Goal: Check status: Check status

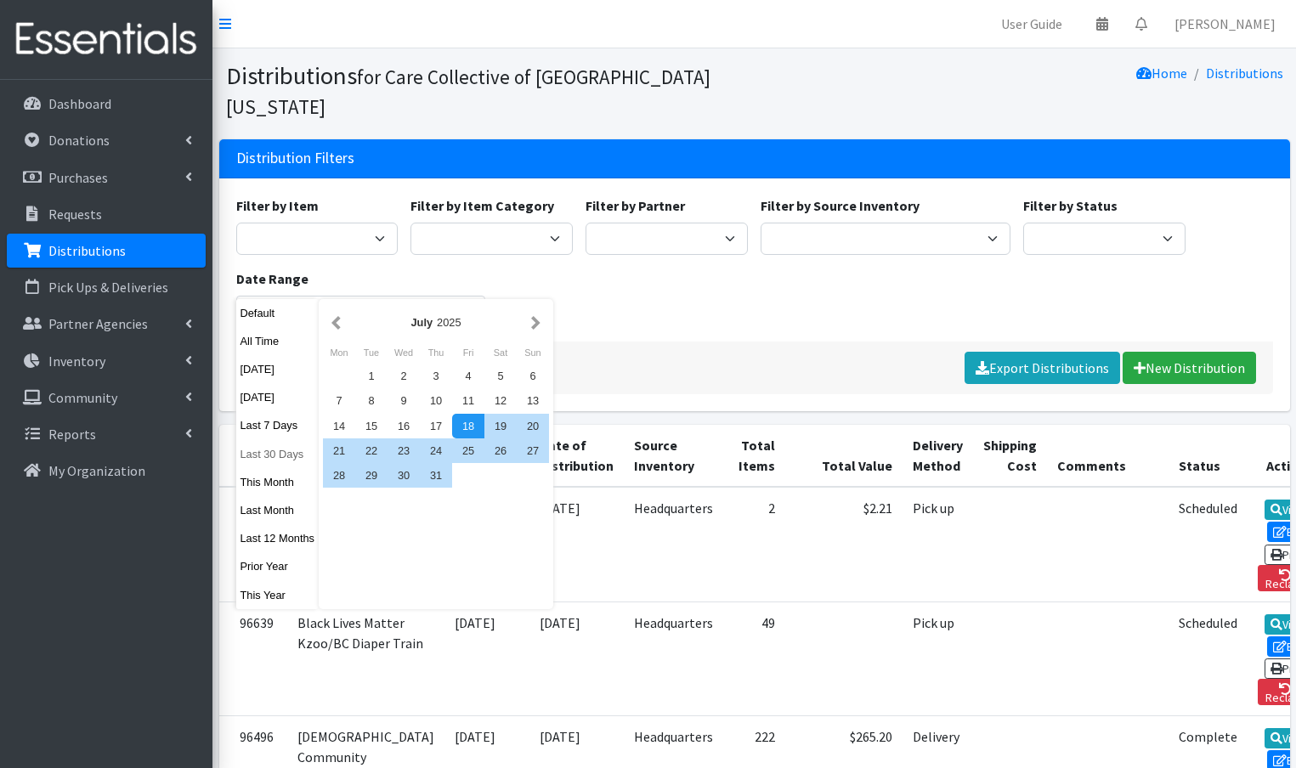
click at [271, 450] on button "Last 30 Days" at bounding box center [277, 454] width 83 height 25
type input "[DATE] - [DATE]"
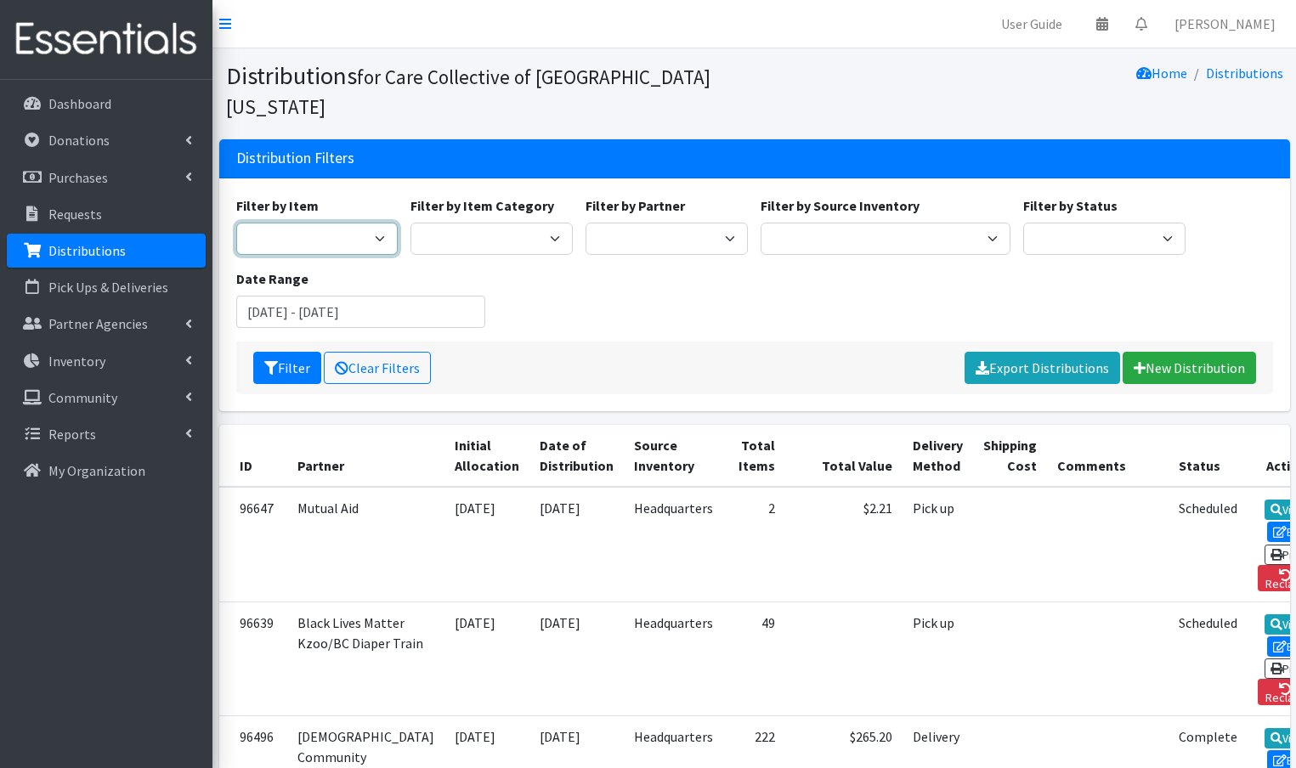
click at [309, 223] on select "0 - Diapers 2.0 Bathroom Bin D - 0 - Diapers D- 1 - Diapers D- 2 - Diapers D - …" at bounding box center [317, 239] width 162 height 32
click at [496, 223] on select "Diaper Kits Period Kits Diapers Period Products" at bounding box center [491, 239] width 162 height 32
select select "454"
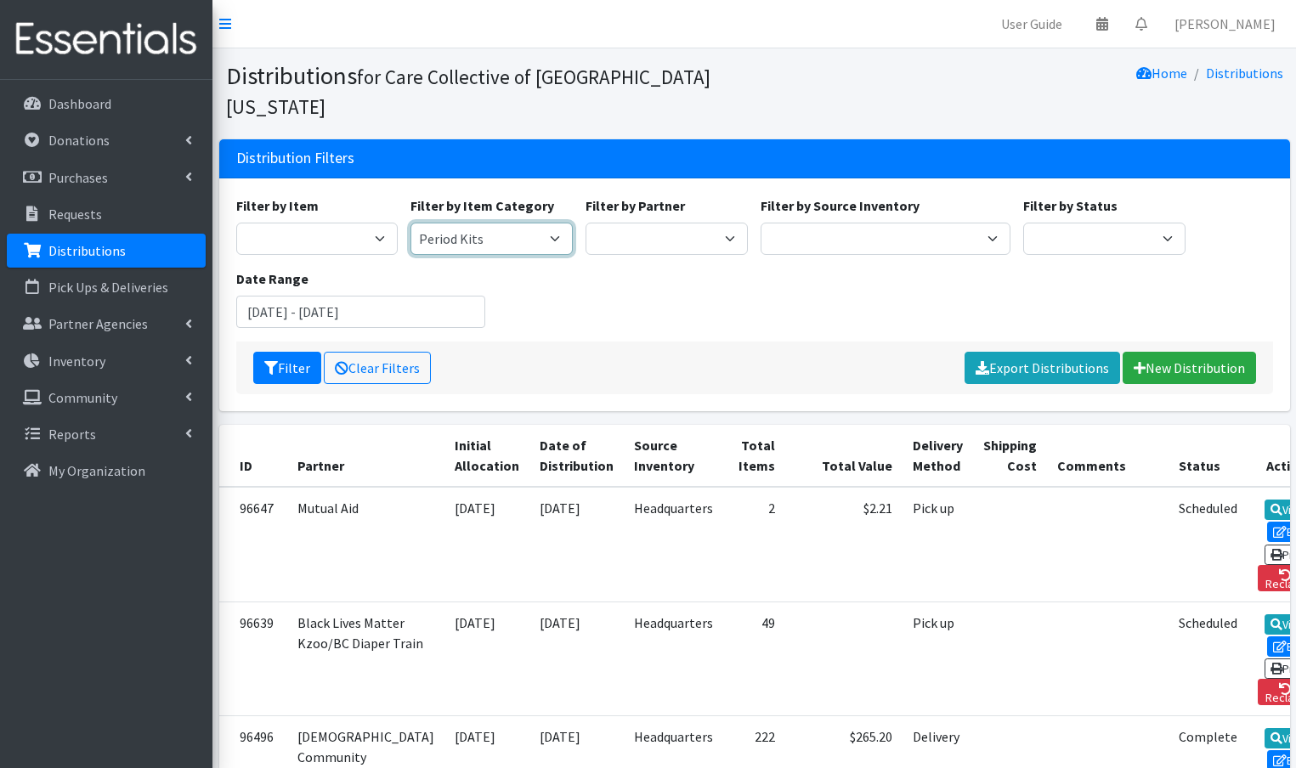
click at [410, 223] on select "Diaper Kits Period Kits Diapers Period Products" at bounding box center [491, 239] width 162 height 32
click at [729, 276] on div "Filter by Item 0 - Diapers 2.0 Bathroom Bin D - 0 - Diapers D- 1 - Diapers D- 2…" at bounding box center [753, 268] width 1049 height 146
click at [446, 296] on input "August 19, 2025 - September 17, 2025" at bounding box center [361, 312] width 250 height 32
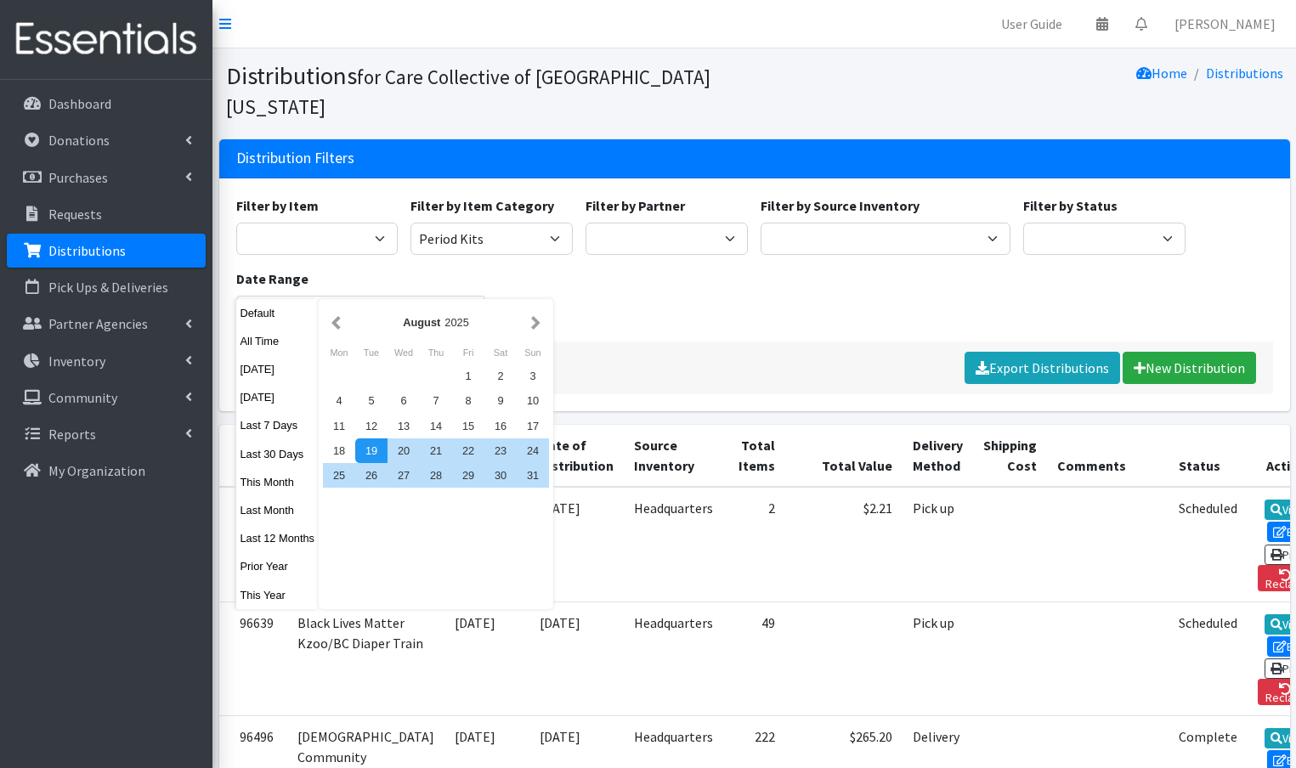
click at [686, 287] on div "Filter by Item 0 - Diapers 2.0 Bathroom Bin D - 0 - Diapers D- 1 - Diapers D- 2…" at bounding box center [753, 268] width 1049 height 146
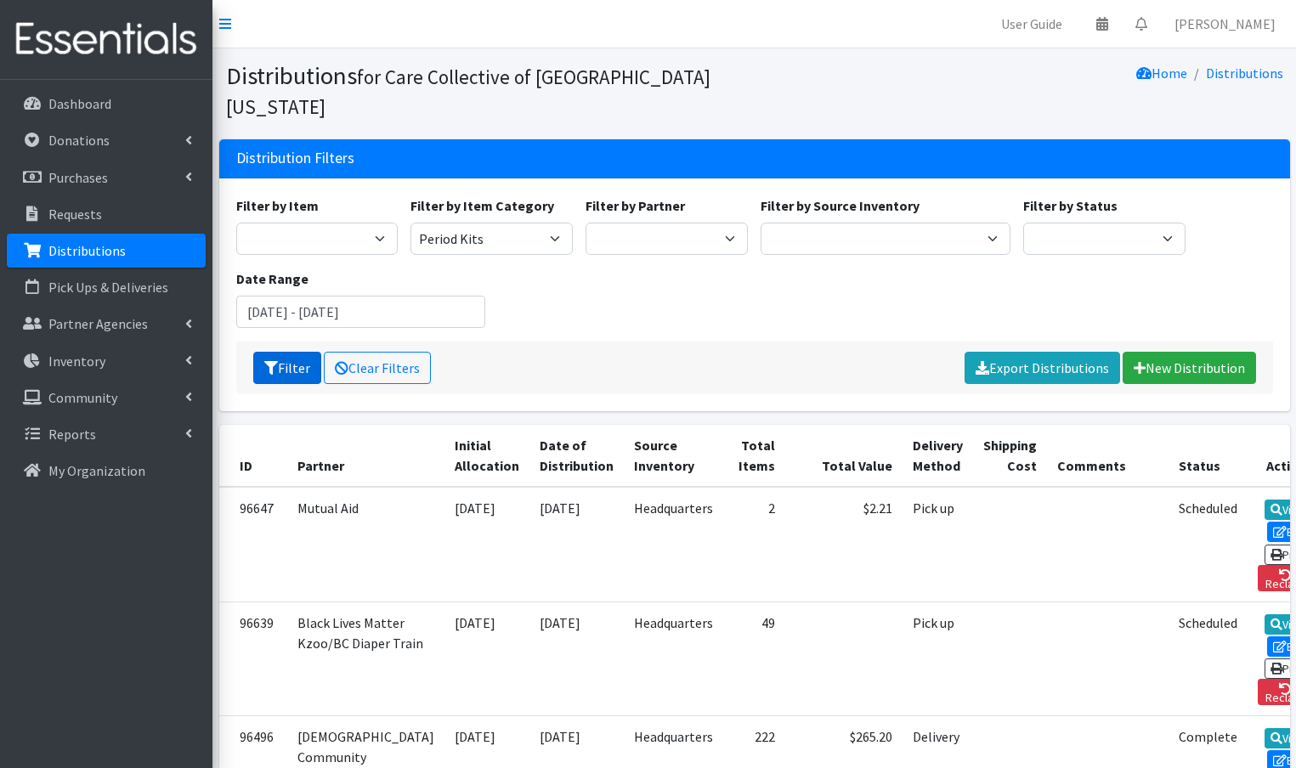
click at [271, 361] on icon "submit" at bounding box center [271, 368] width 14 height 14
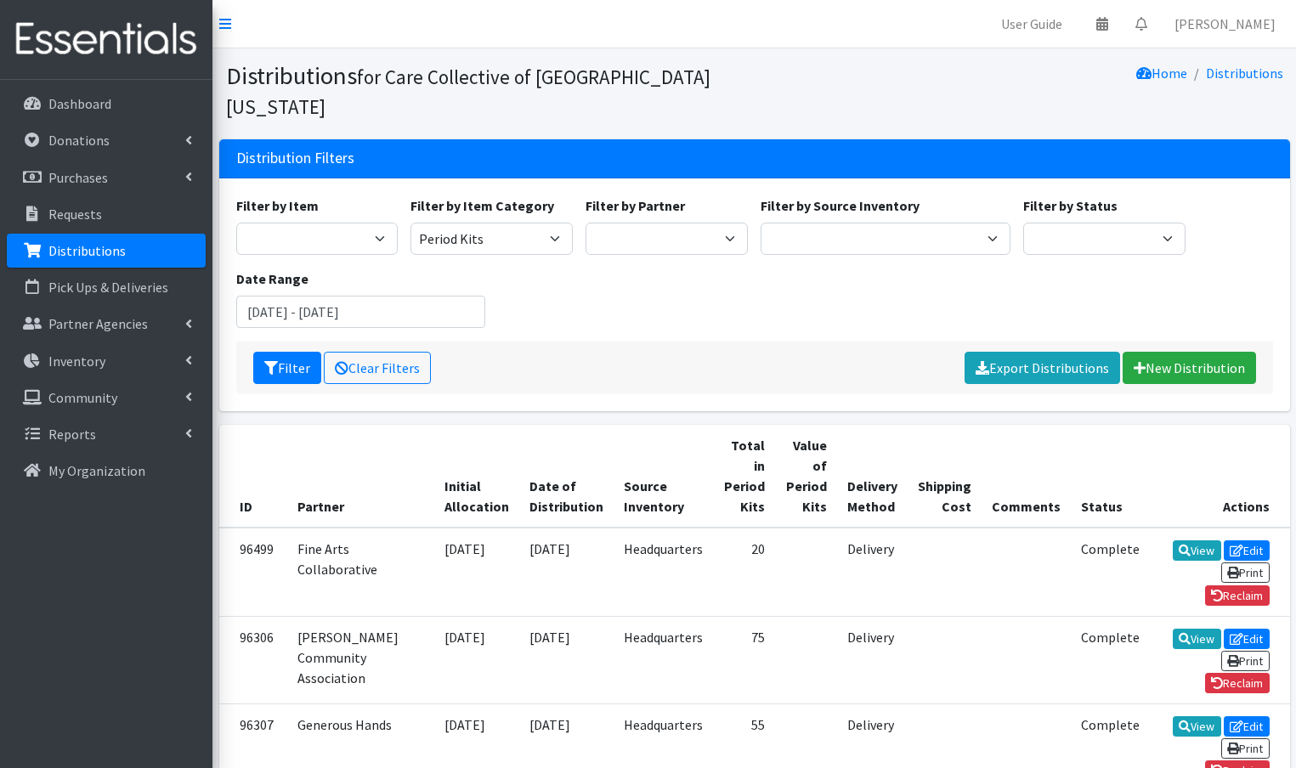
click at [489, 288] on div "Date Range August 19, 2025 - September 17, 2025" at bounding box center [360, 298] width 263 height 59
click at [297, 296] on input "August 19, 2025 - September 17, 2025" at bounding box center [361, 312] width 250 height 32
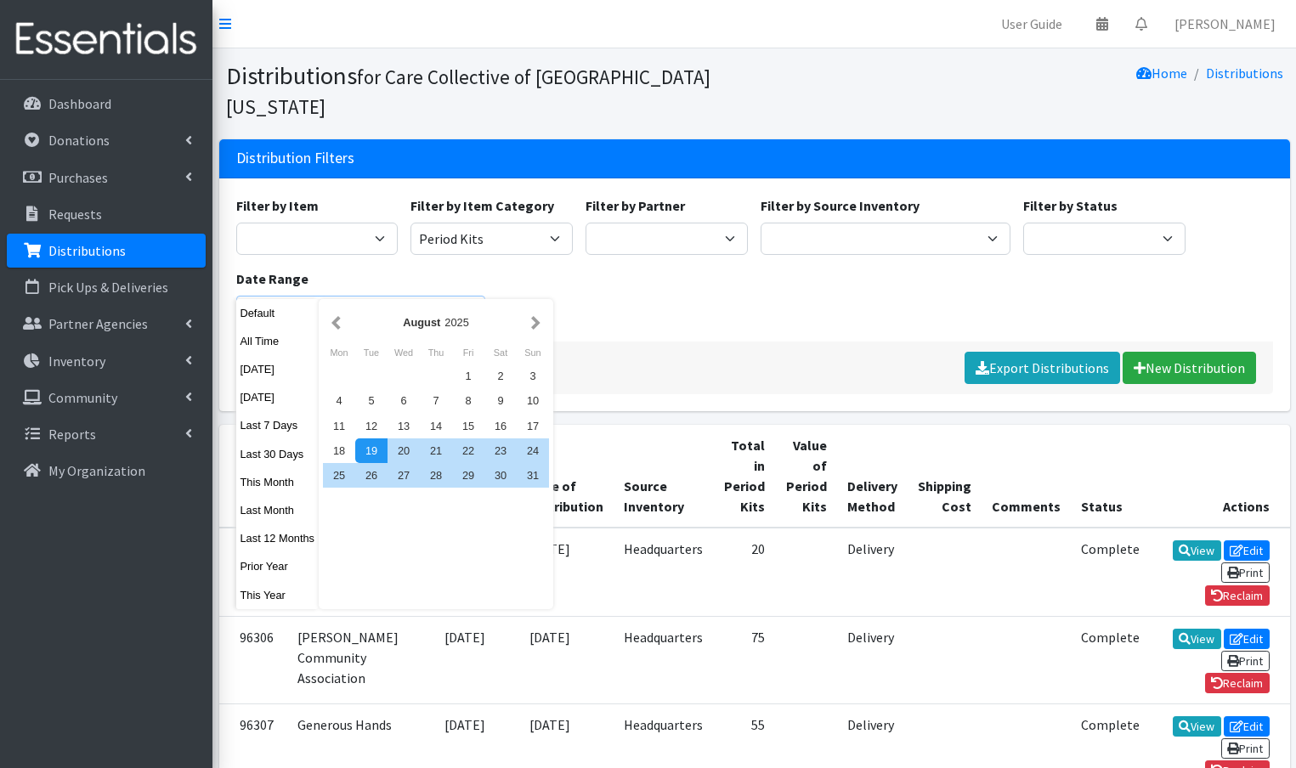
click at [303, 296] on input "August 19, 2025 - September 17, 2025" at bounding box center [361, 312] width 250 height 32
click at [340, 321] on button "button" at bounding box center [336, 322] width 18 height 21
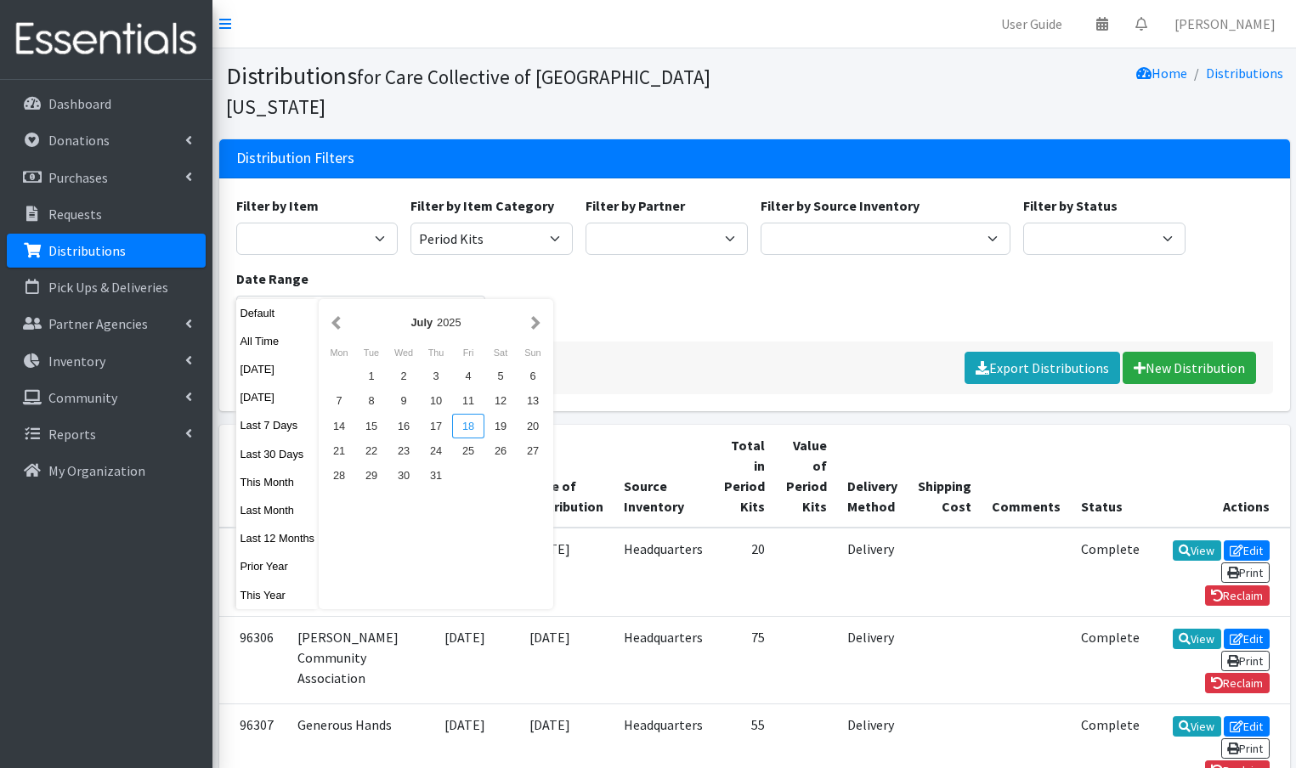
click at [469, 422] on div "18" at bounding box center [468, 426] width 32 height 25
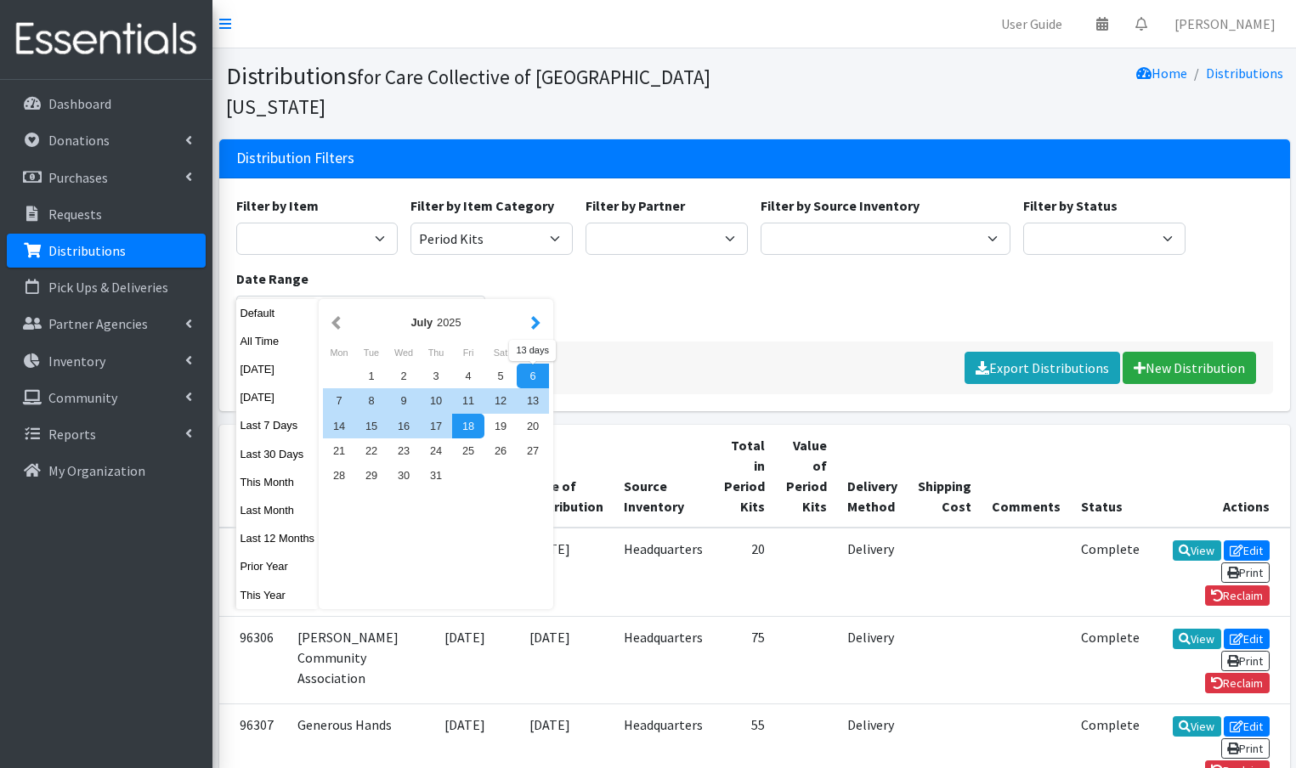
click at [534, 326] on button "button" at bounding box center [536, 322] width 18 height 21
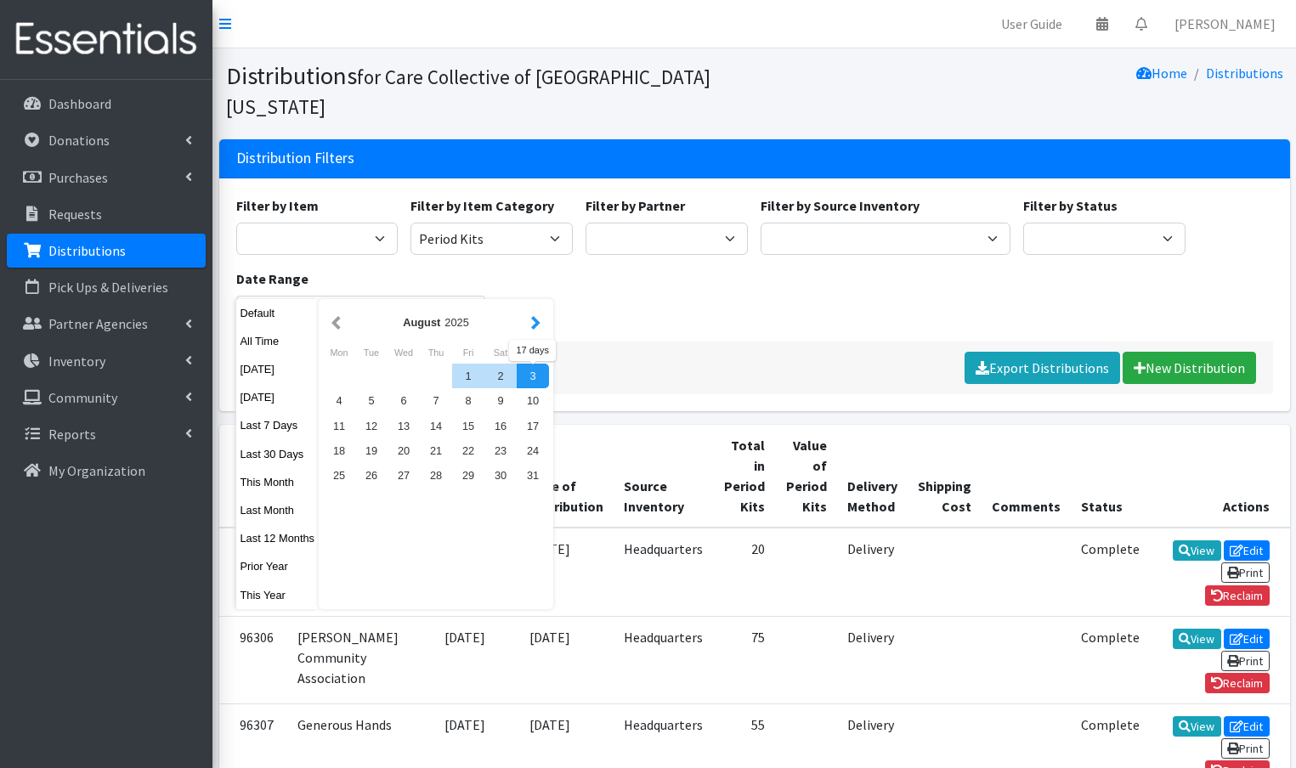
click at [540, 326] on button "button" at bounding box center [536, 322] width 18 height 21
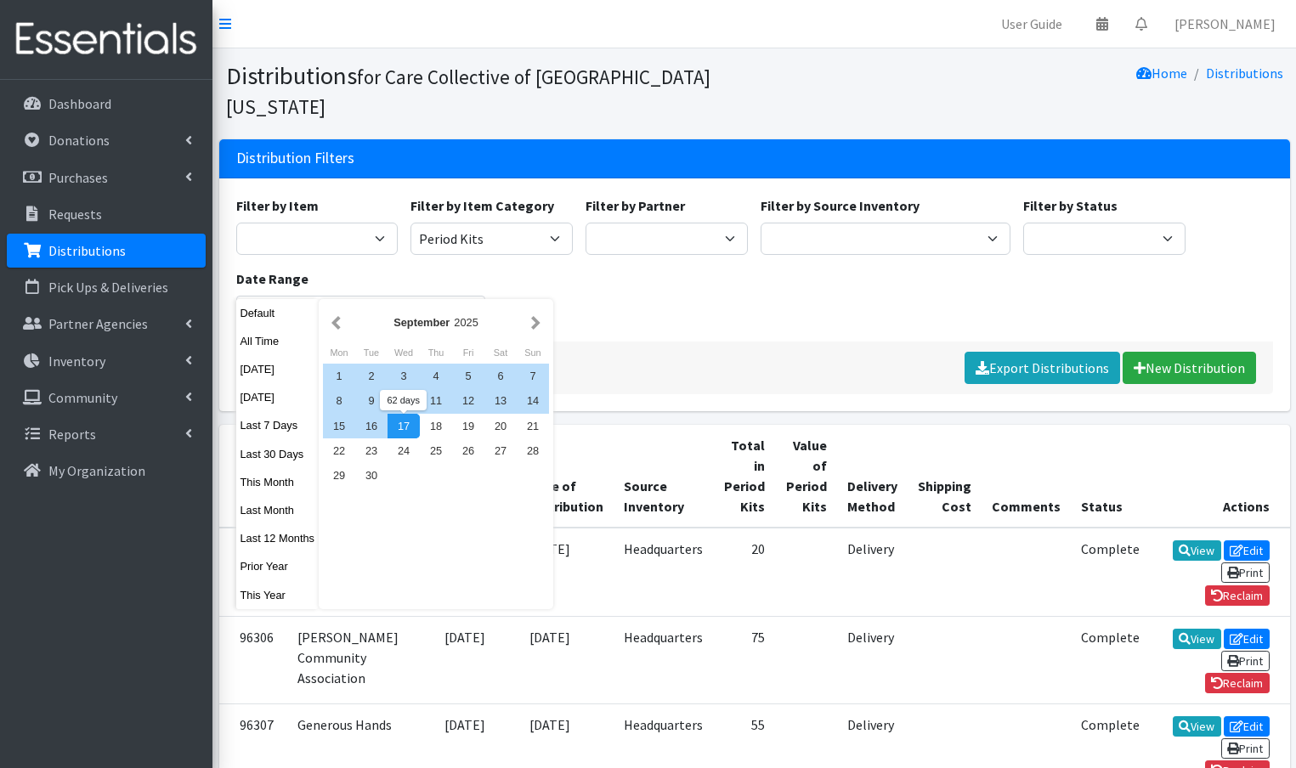
click at [397, 427] on div "17" at bounding box center [403, 426] width 32 height 25
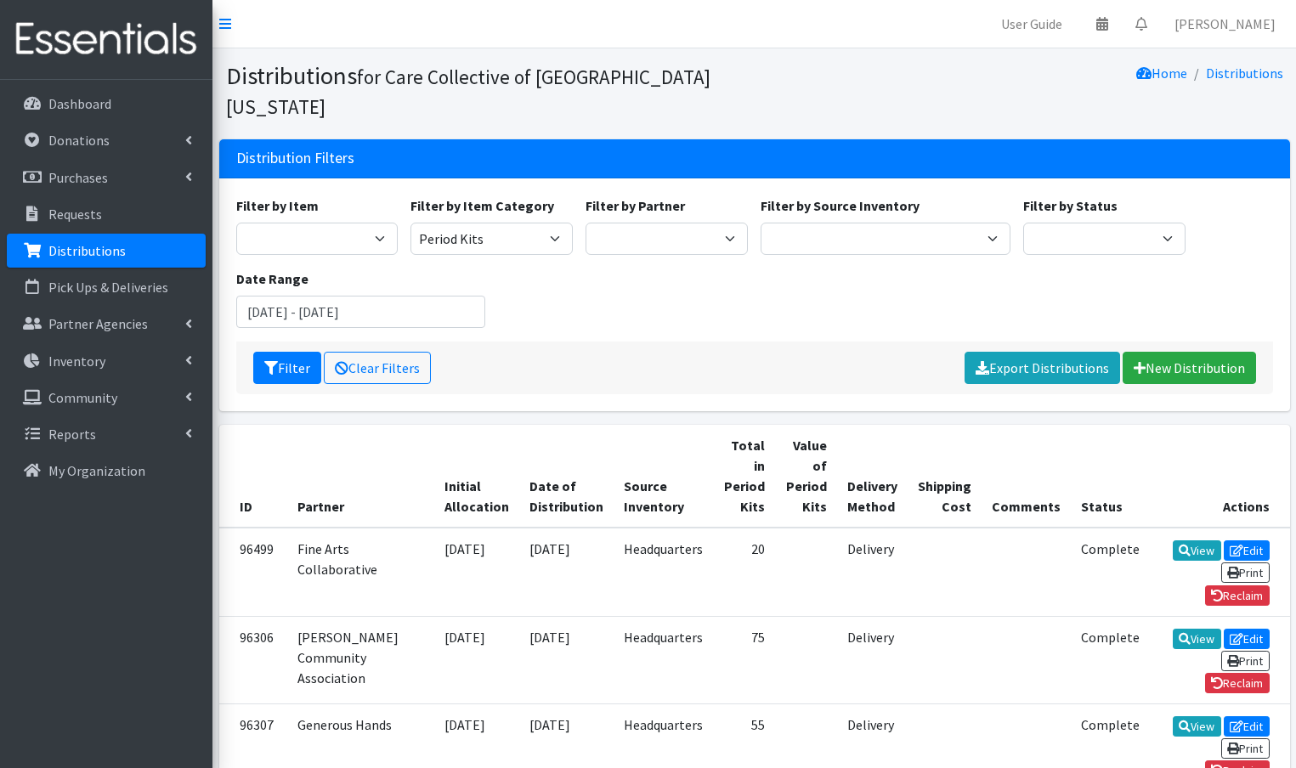
type input "July 18, 2025 - September 17, 2025"
click at [283, 352] on button "Filter" at bounding box center [287, 368] width 68 height 32
click at [285, 344] on div "Please wait... Clear Filters Export Distributions New Distribution" at bounding box center [754, 368] width 1037 height 53
click at [397, 352] on link "Clear Filters" at bounding box center [406, 368] width 107 height 32
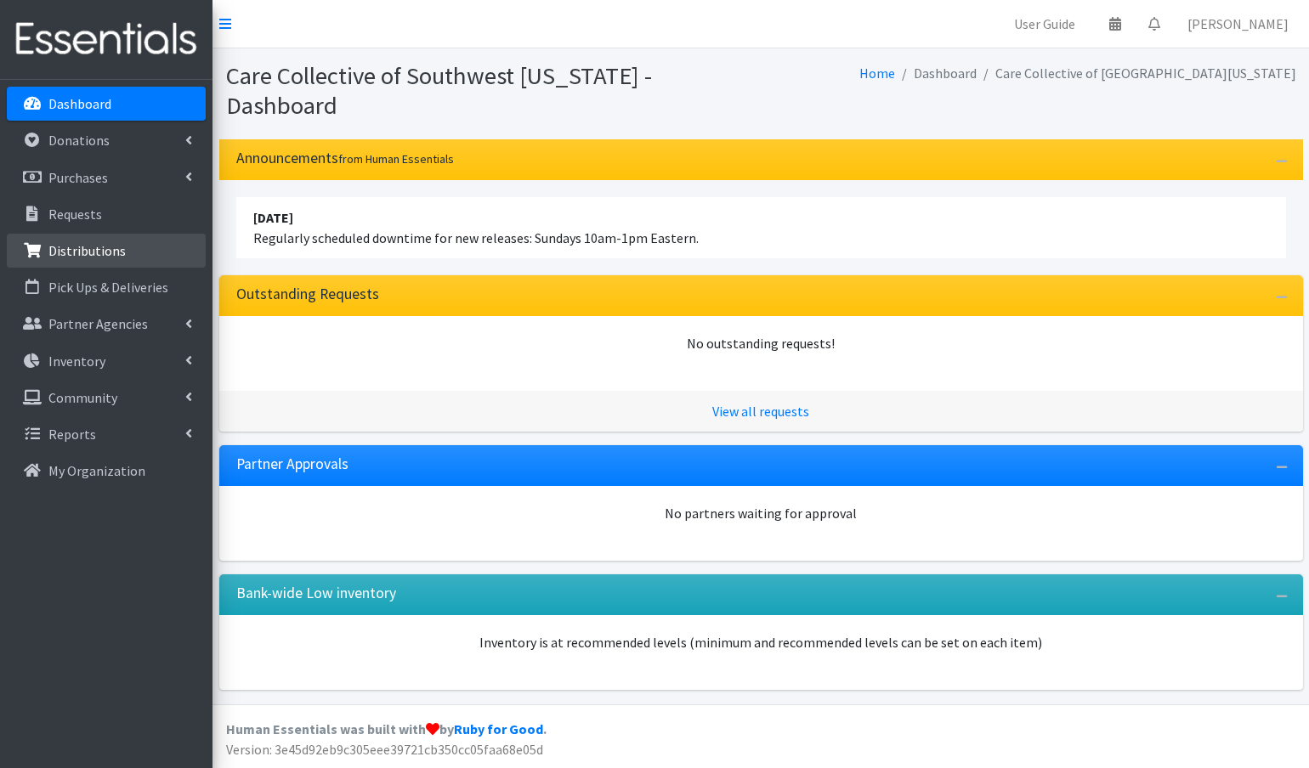
click at [97, 248] on p "Distributions" at bounding box center [86, 250] width 77 height 17
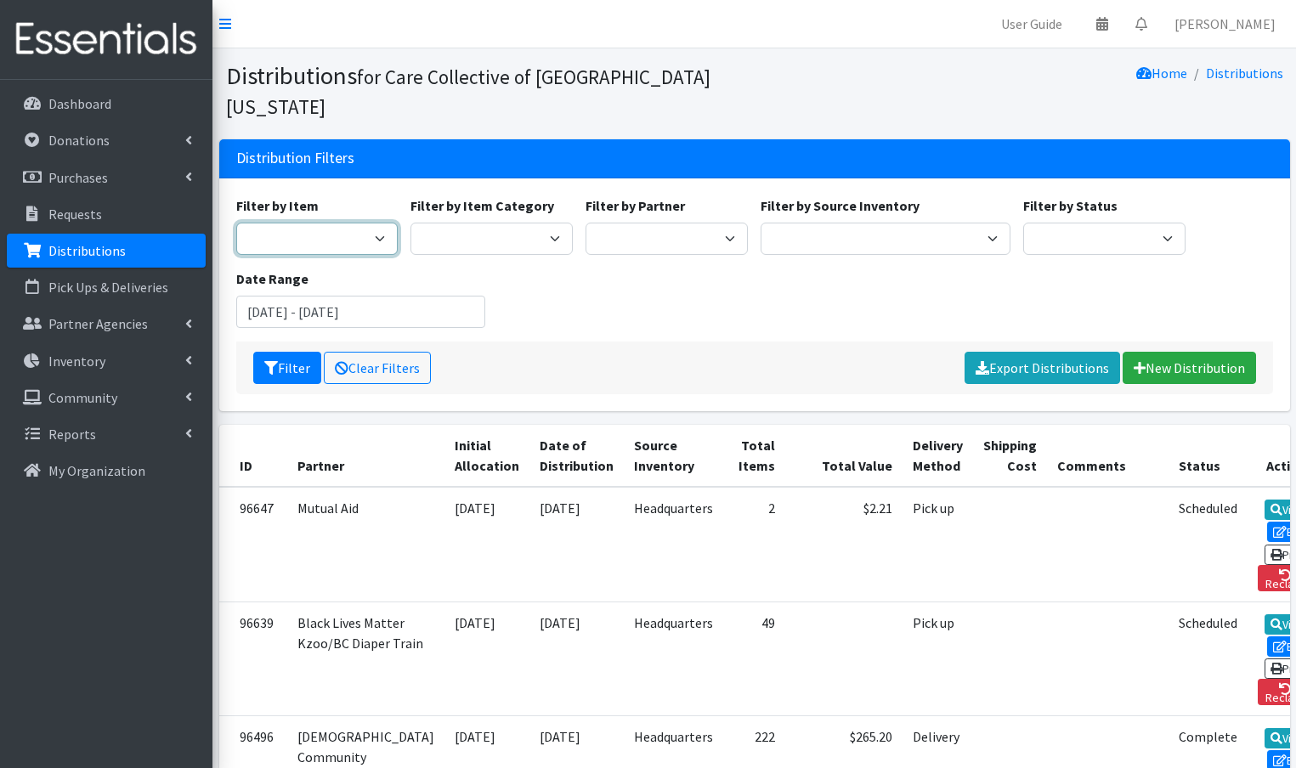
click at [290, 223] on select "0 - Diapers 2.0 Bathroom Bin D - 0 - Diapers D- 1 - Diapers D- 2 - Diapers D - …" at bounding box center [317, 239] width 162 height 32
click at [545, 195] on div "Filter by Item Category Diaper Kits Period Kits Diapers Period Products" at bounding box center [491, 224] width 175 height 59
click at [543, 223] on select "Diaper Kits Period Kits Diapers Period Products" at bounding box center [491, 239] width 162 height 32
select select "454"
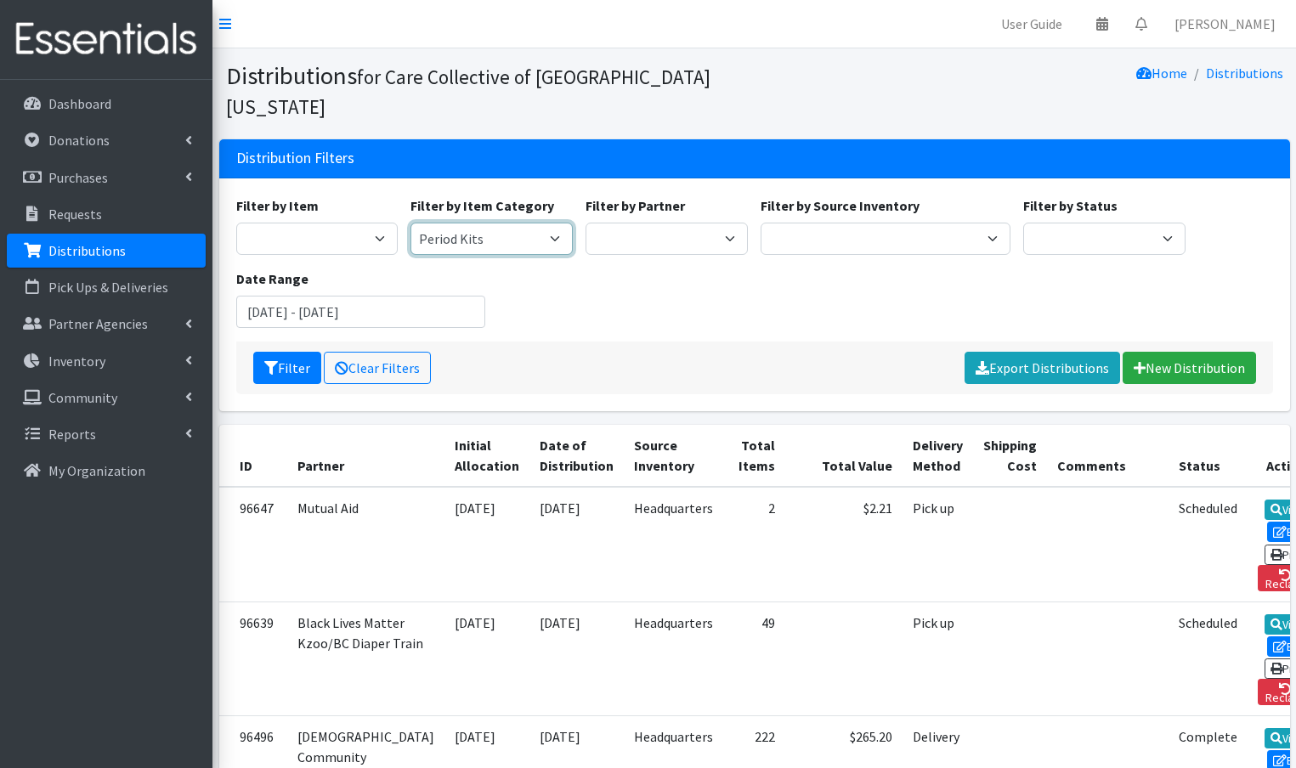
click at [410, 223] on select "Diaper Kits Period Kits Diapers Period Products" at bounding box center [491, 239] width 162 height 32
click at [364, 296] on input "July 18, 2025 - October 18, 2025" at bounding box center [361, 312] width 250 height 32
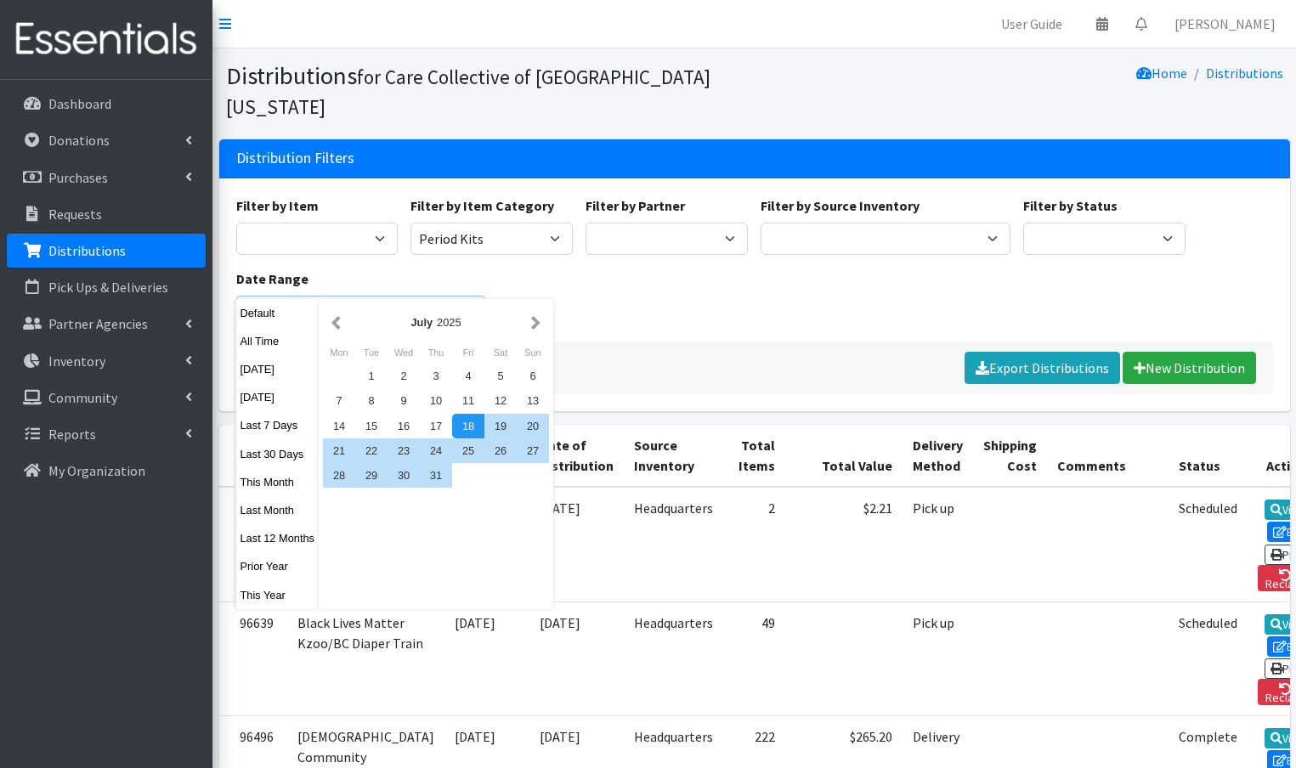
click at [272, 296] on input "July 18, 2025 - October 18, 2025" at bounding box center [361, 312] width 250 height 32
click at [331, 329] on button "button" at bounding box center [336, 322] width 18 height 21
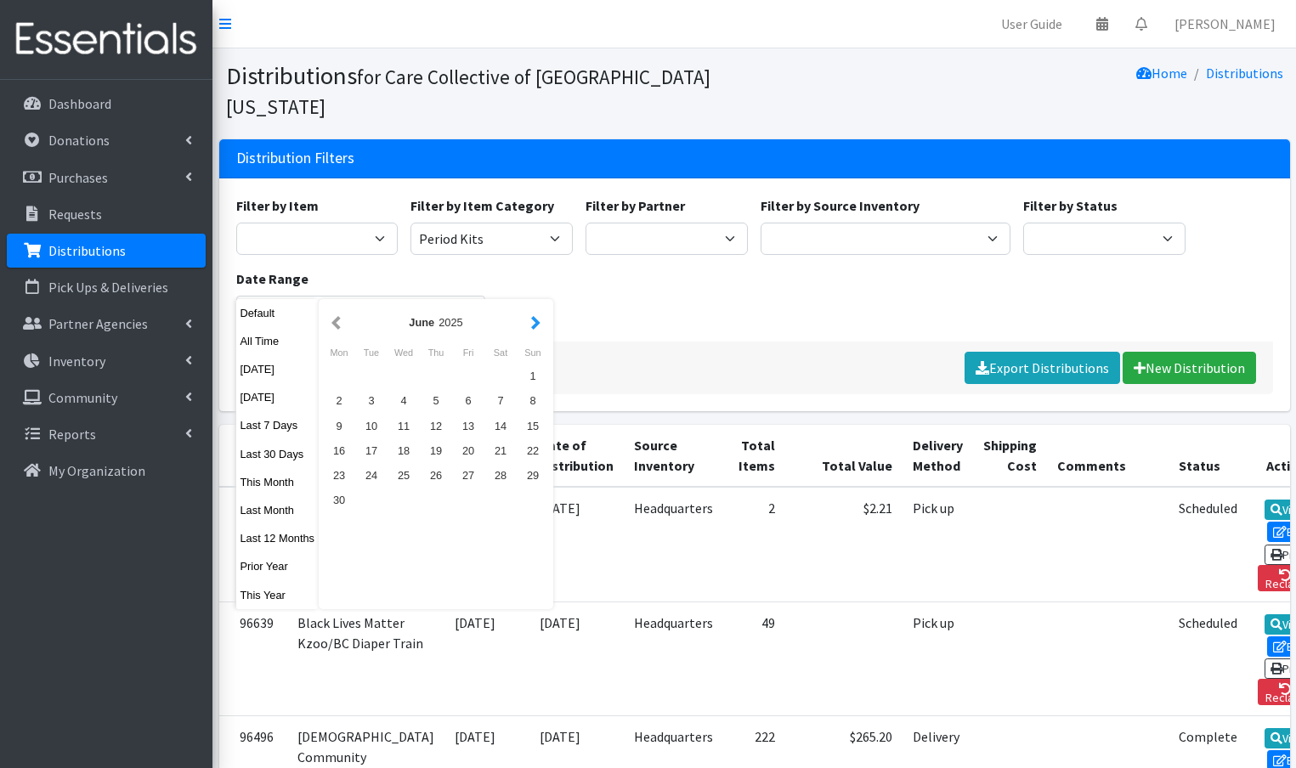
click at [538, 319] on button "button" at bounding box center [536, 322] width 18 height 21
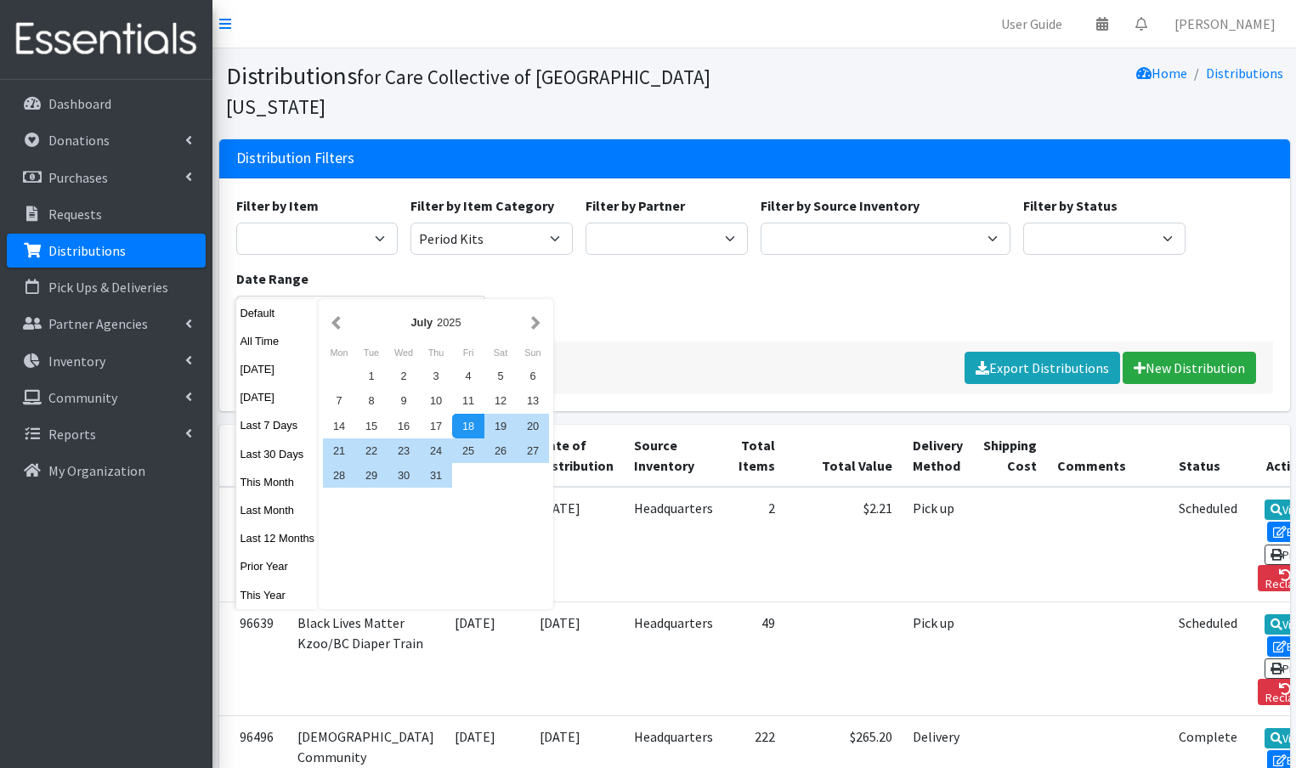
click at [667, 290] on div "Filter by Item 0 - Diapers 2.0 Bathroom Bin D - 0 - Diapers D- 1 - Diapers D- 2…" at bounding box center [753, 268] width 1049 height 146
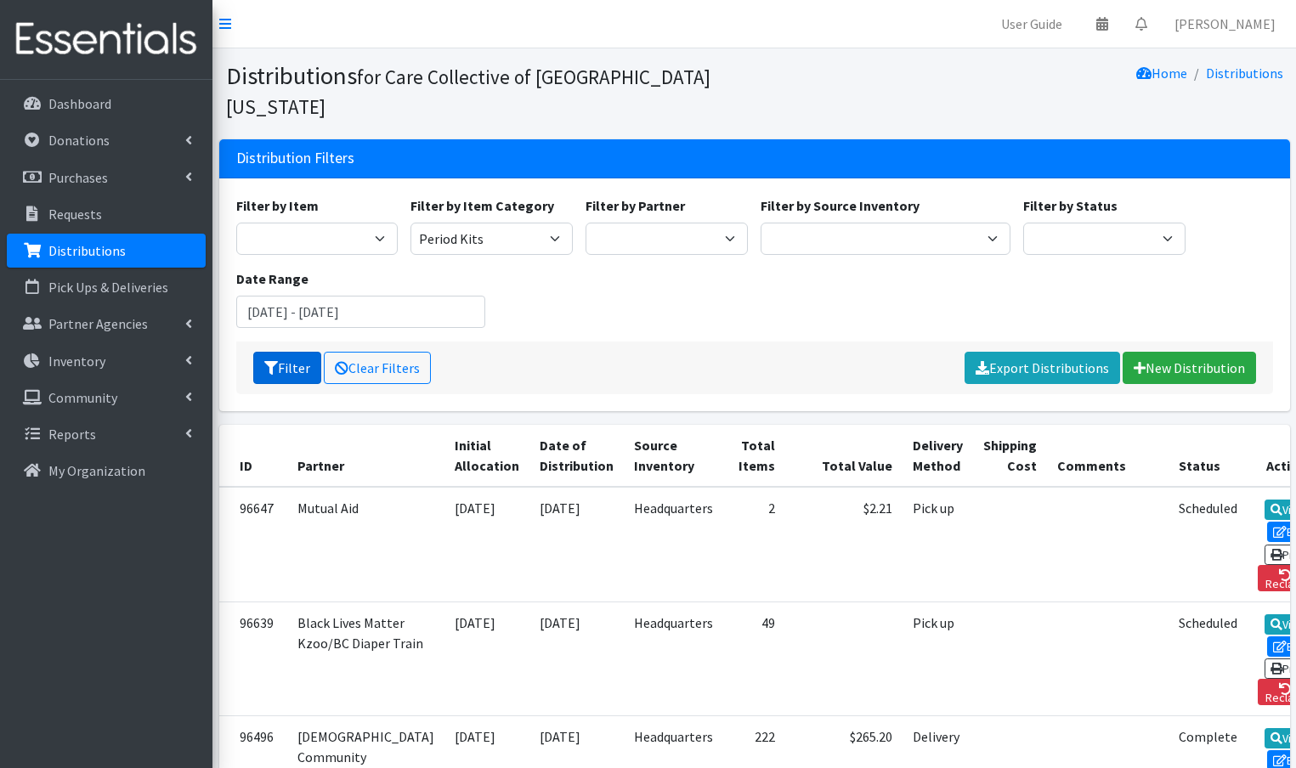
click at [269, 361] on icon "submit" at bounding box center [271, 368] width 14 height 14
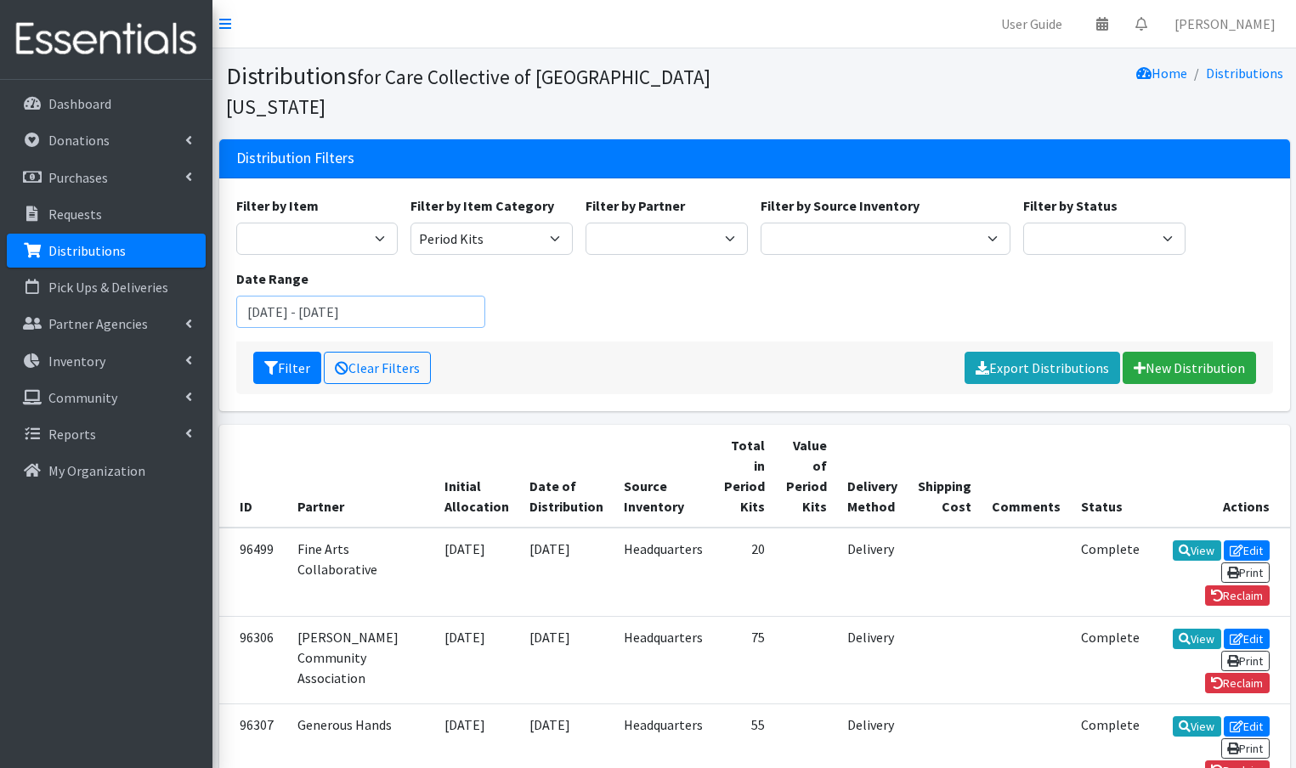
click at [333, 296] on input "[DATE] - [DATE]" at bounding box center [361, 312] width 250 height 32
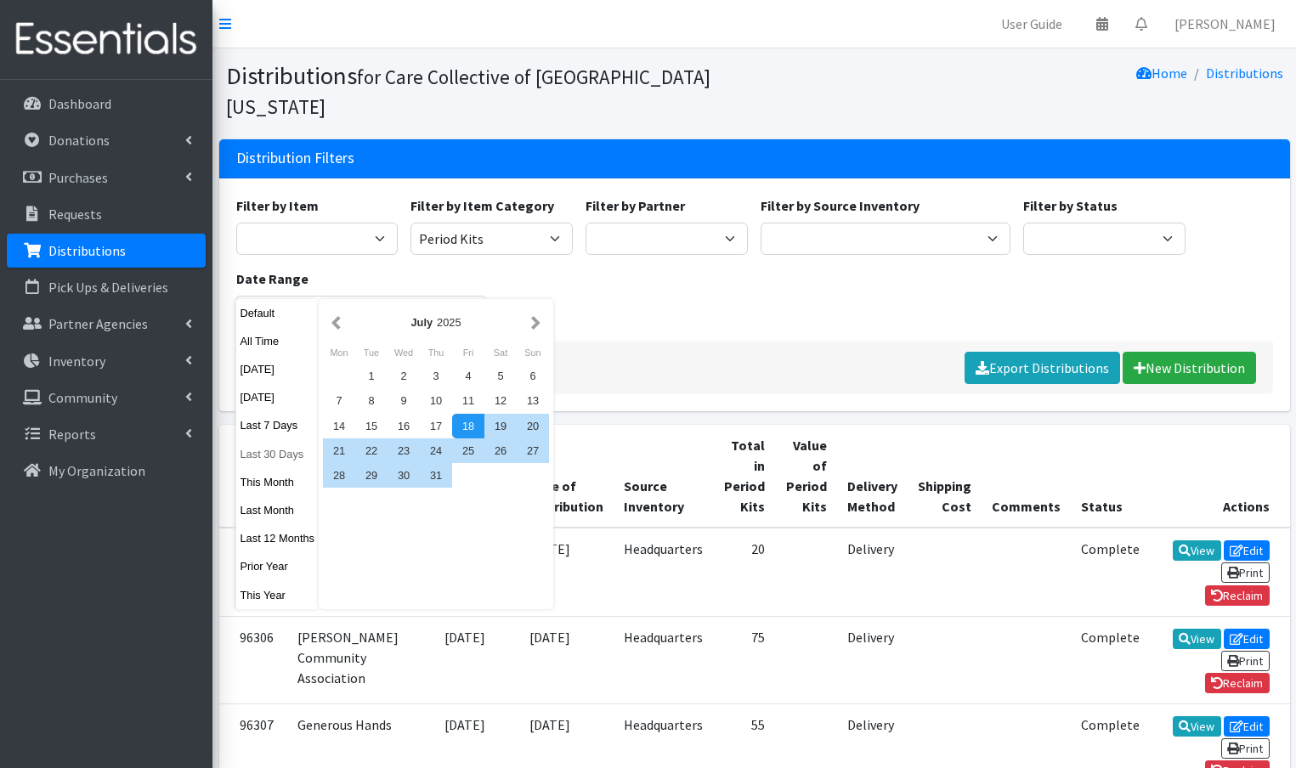
click at [278, 461] on button "Last 30 Days" at bounding box center [277, 454] width 83 height 25
type input "August 19, 2025 - September 17, 2025"
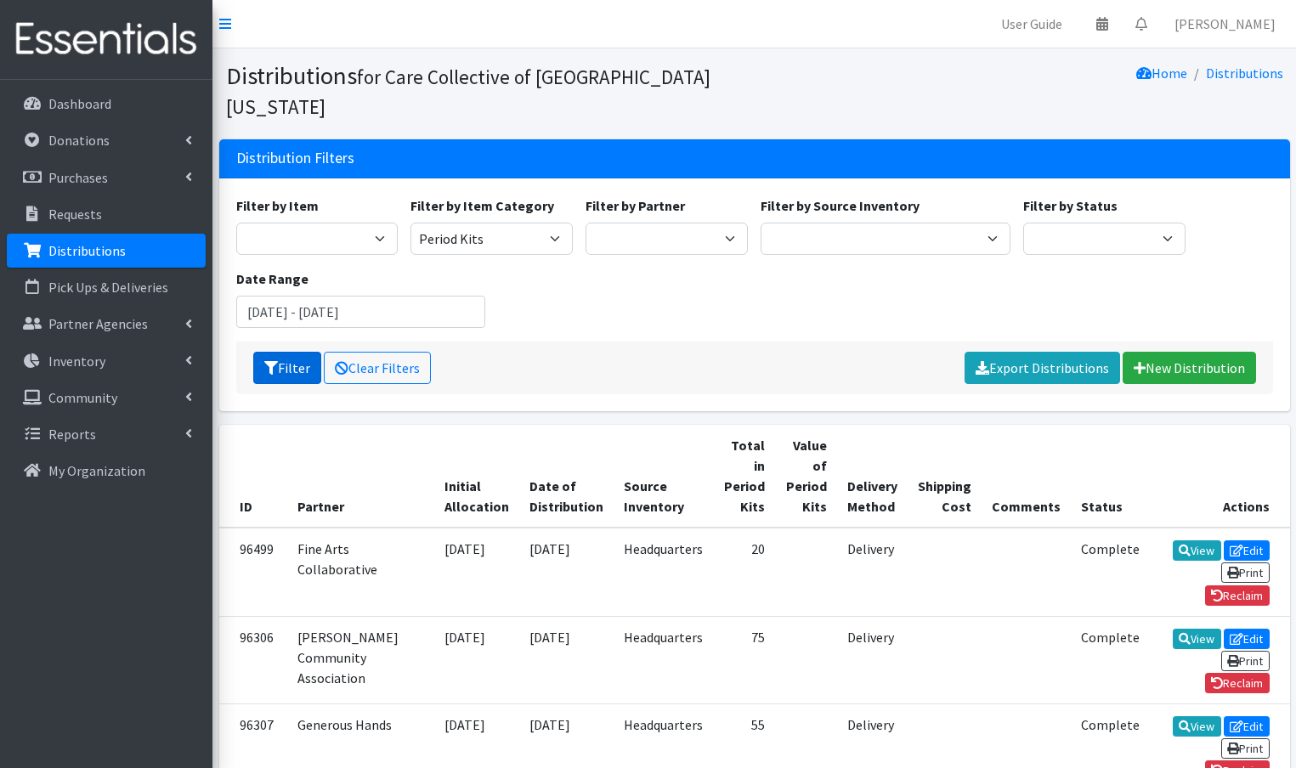
click at [272, 361] on icon "submit" at bounding box center [271, 368] width 14 height 14
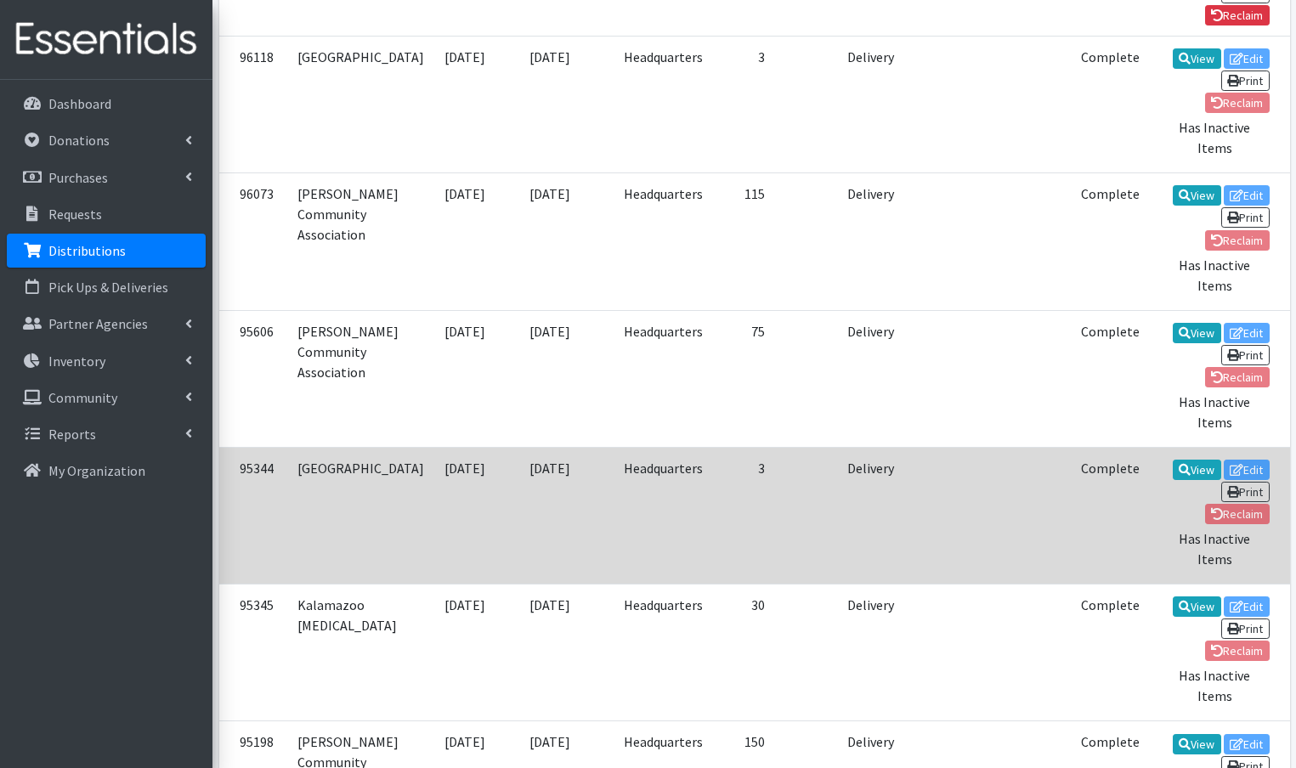
scroll to position [1078, 0]
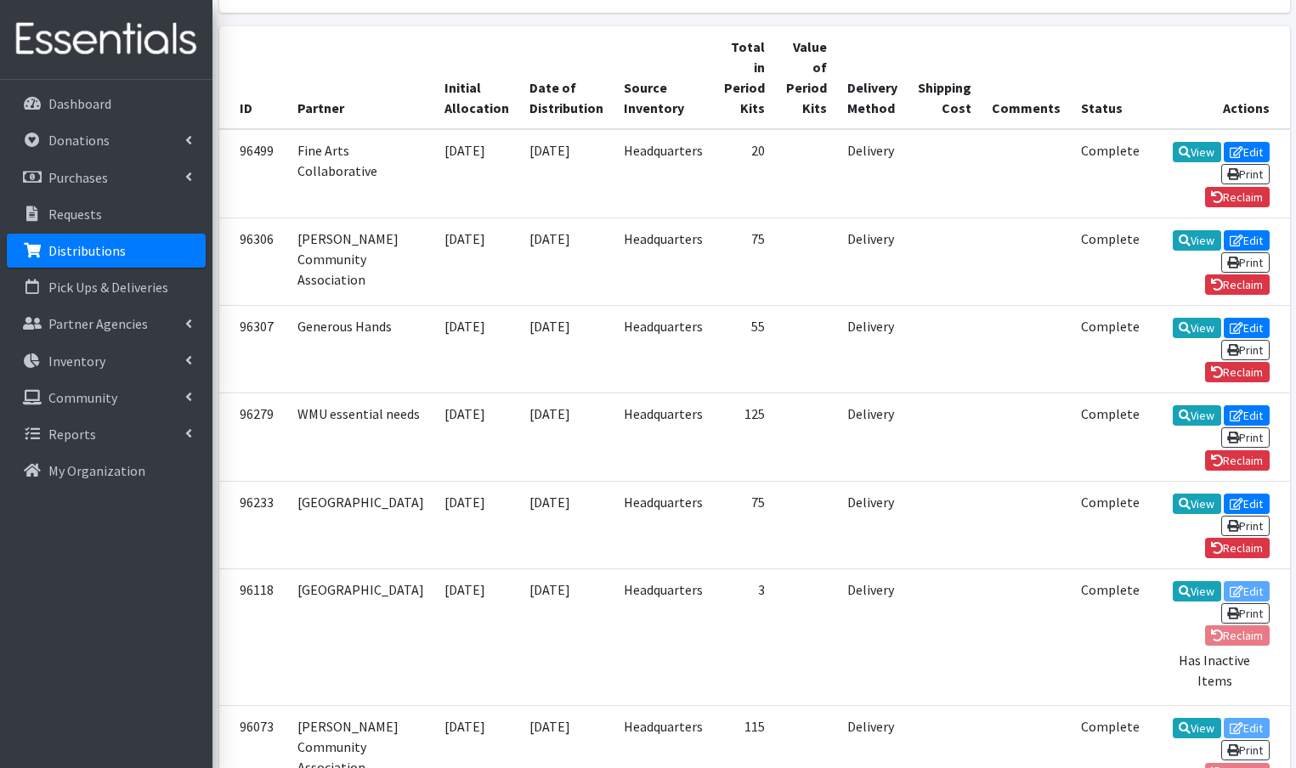
scroll to position [0, 0]
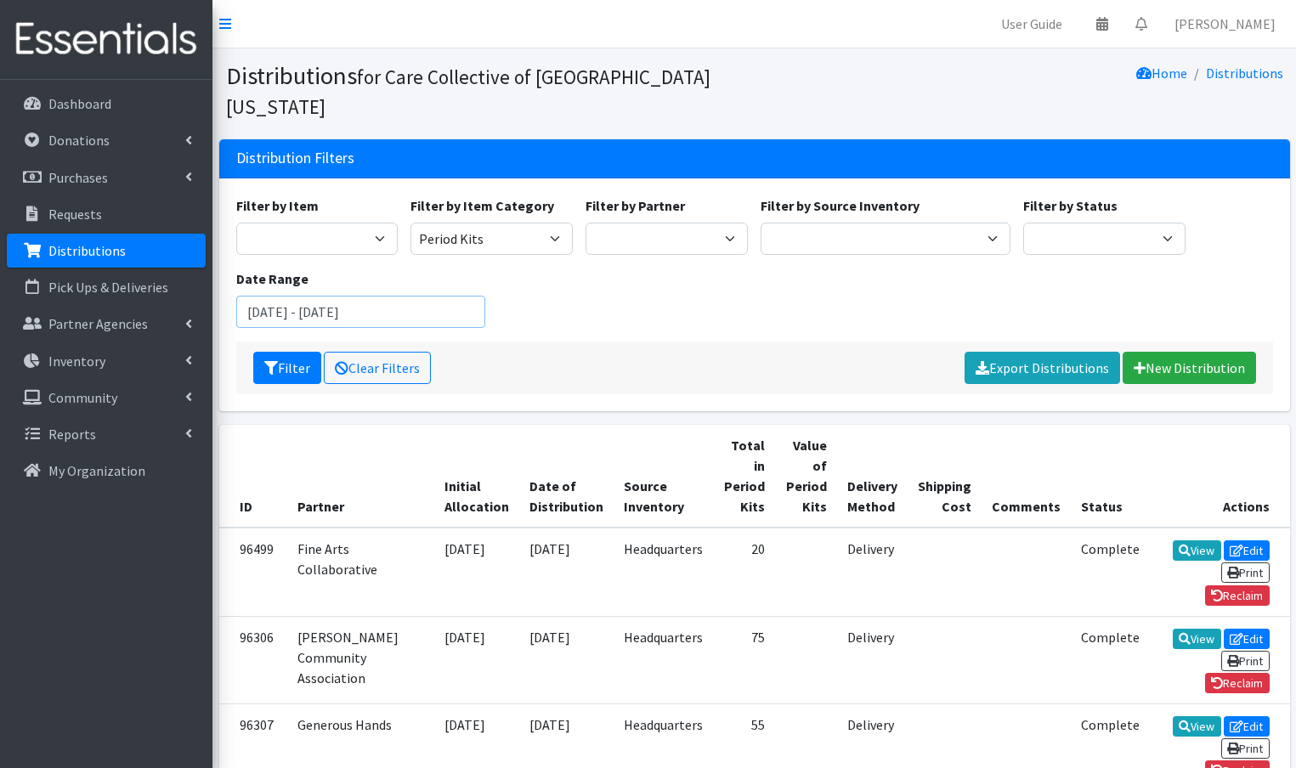
click at [343, 296] on input "[DATE] - [DATE]" at bounding box center [361, 312] width 250 height 32
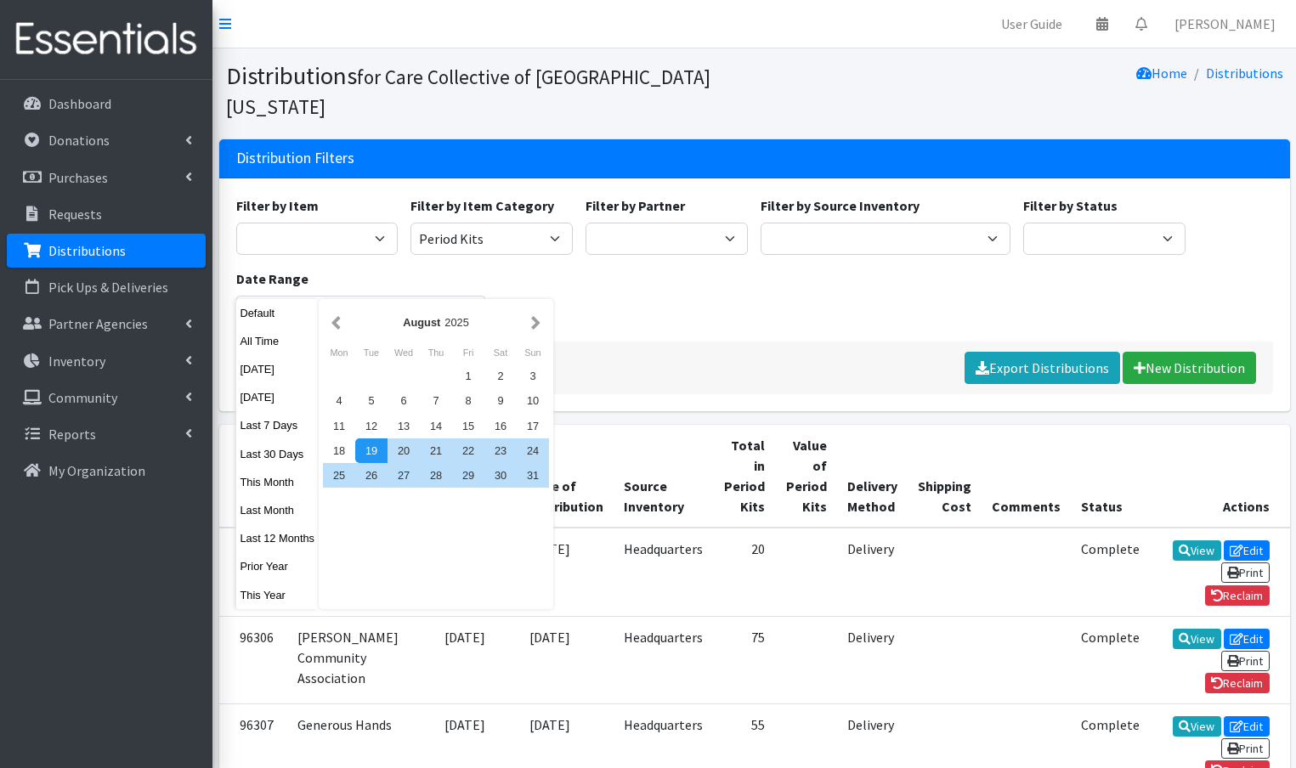
click at [700, 274] on div "Filter by Item 0 - Diapers 2.0 Bathroom Bin D - 0 - Diapers D- 1 - Diapers D- 2…" at bounding box center [753, 268] width 1049 height 146
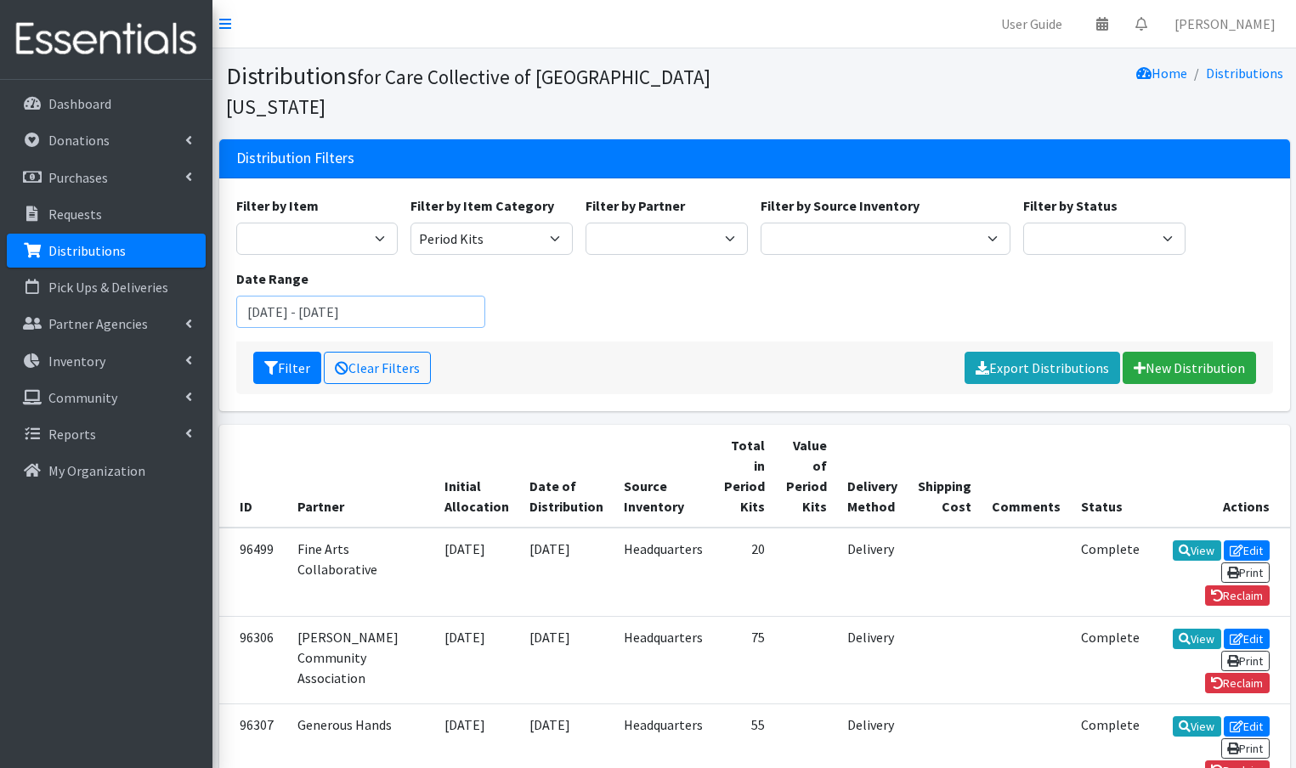
click at [370, 296] on input "August 19, 2025 - September 17, 2025" at bounding box center [361, 312] width 250 height 32
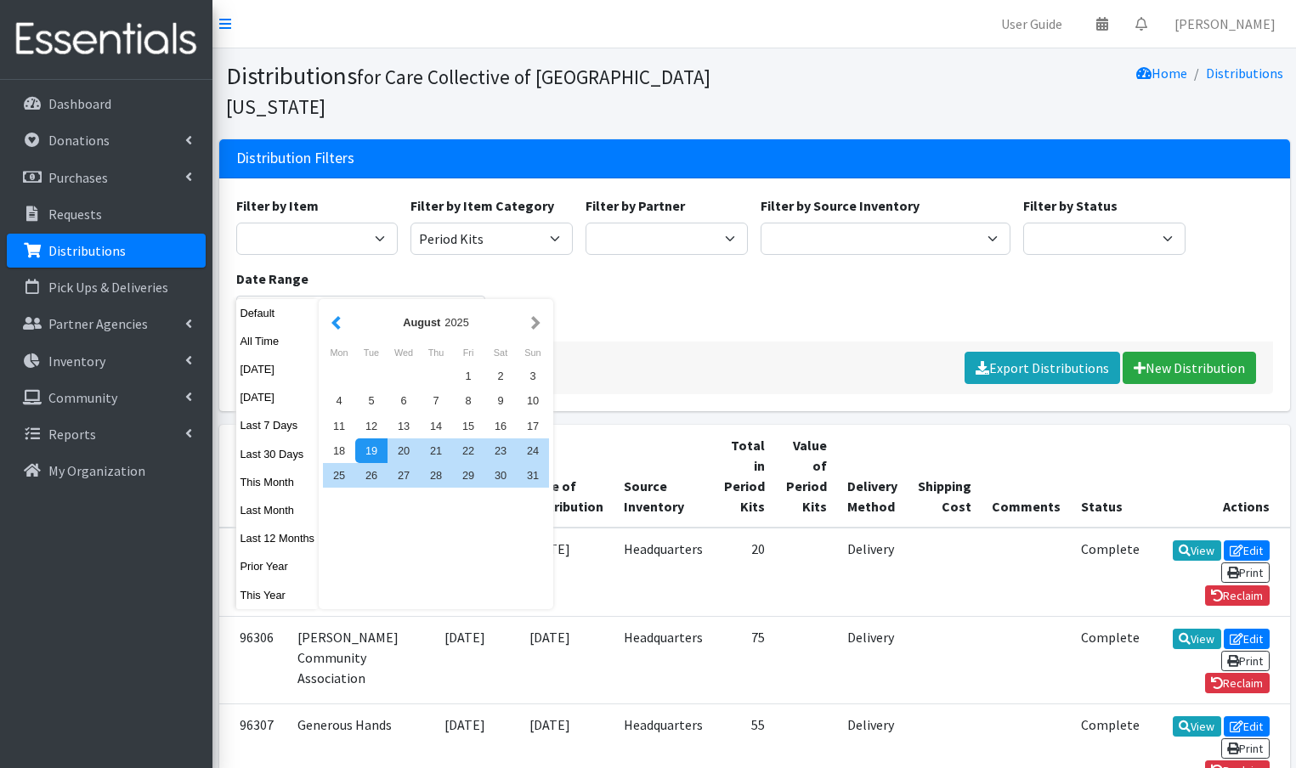
click at [333, 322] on button "button" at bounding box center [336, 322] width 18 height 21
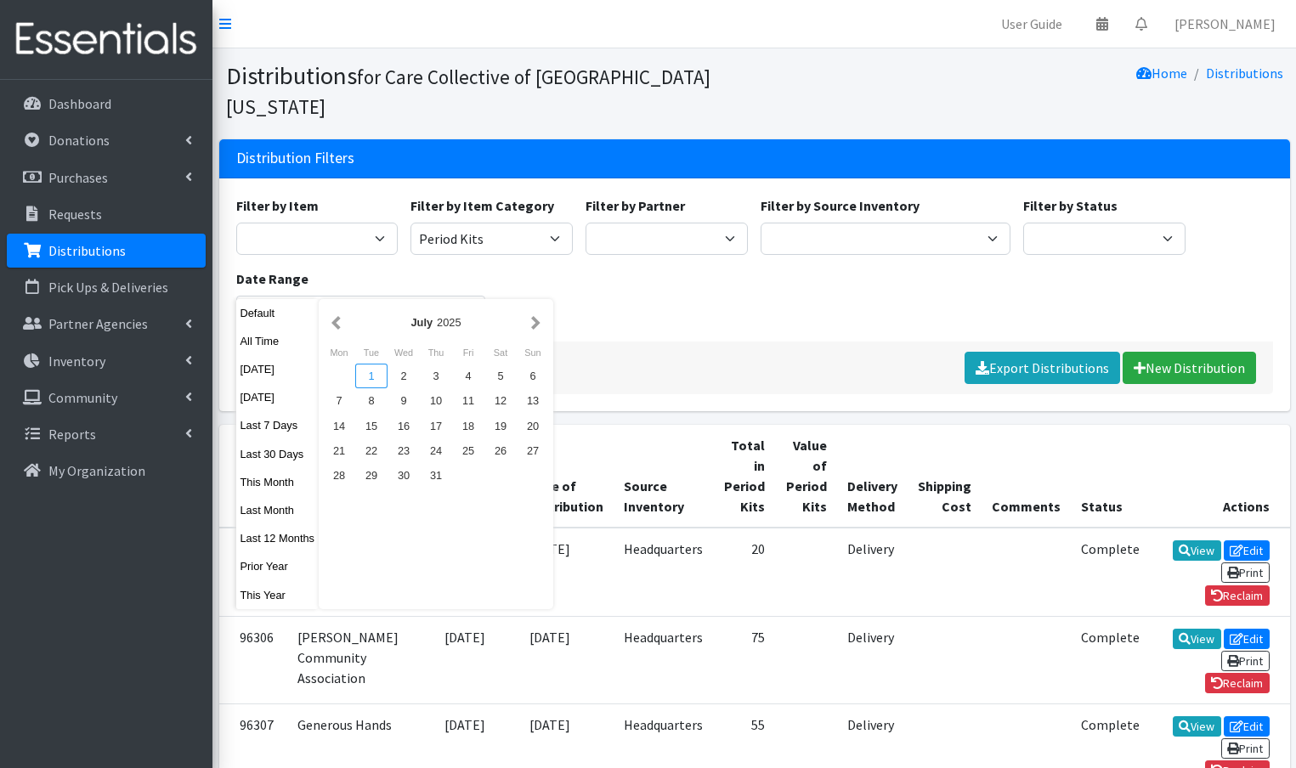
click at [371, 379] on div "1" at bounding box center [371, 376] width 32 height 25
click at [536, 322] on button "button" at bounding box center [536, 322] width 18 height 21
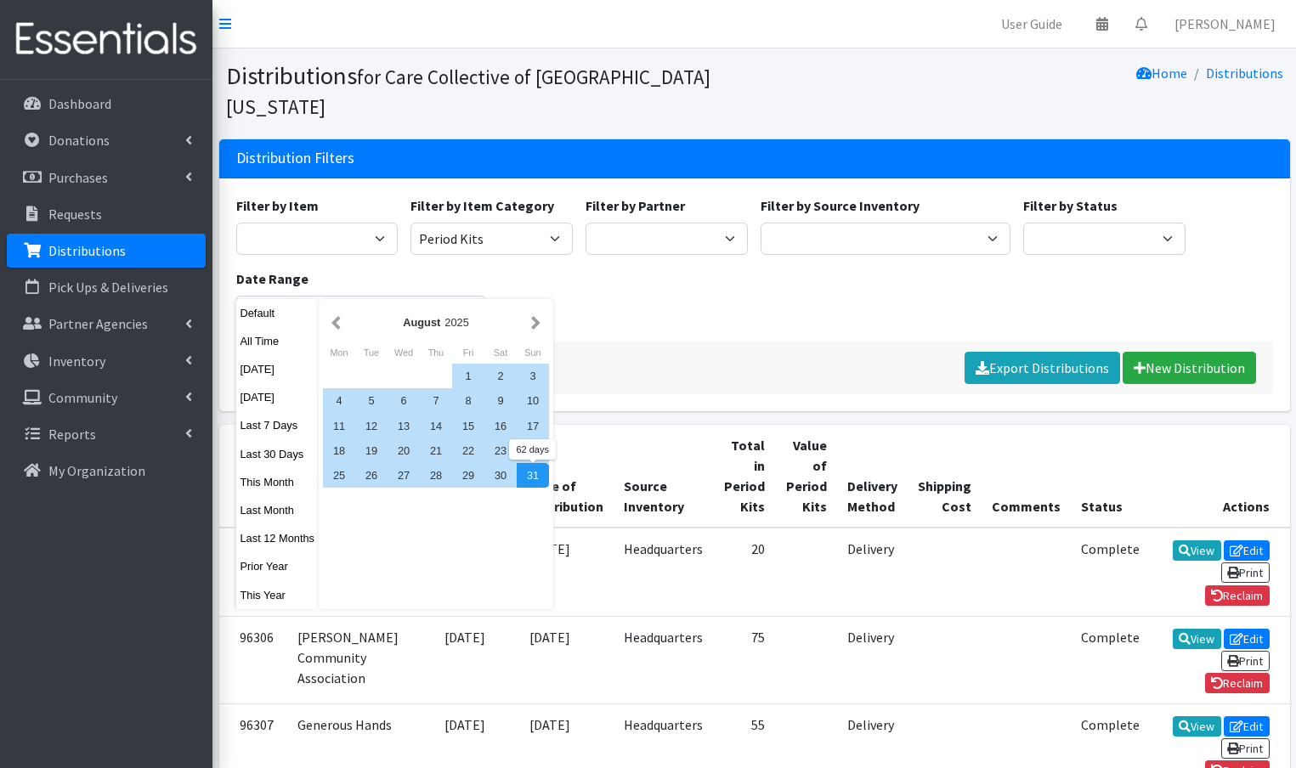
click at [527, 475] on div "31" at bounding box center [533, 475] width 32 height 25
type input "July 1, 2025 - August 31, 2025"
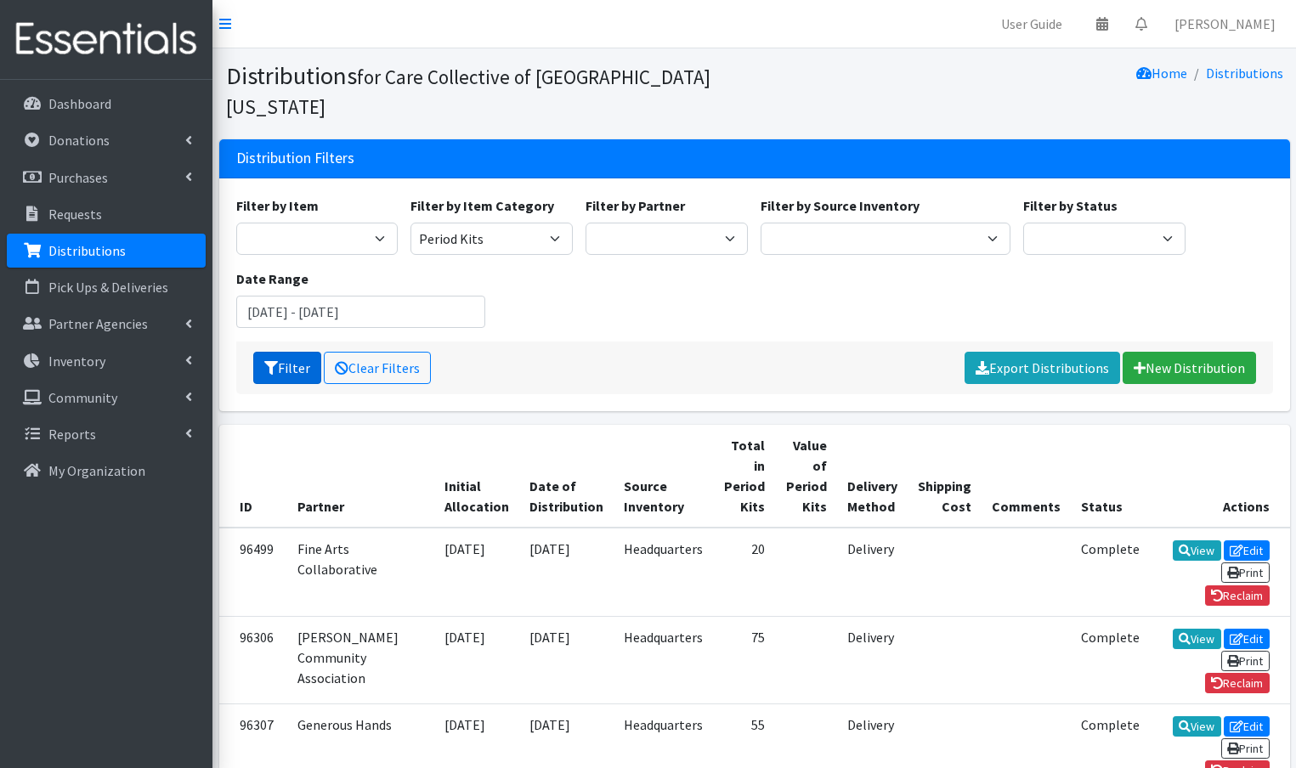
click at [272, 361] on icon "submit" at bounding box center [271, 368] width 14 height 14
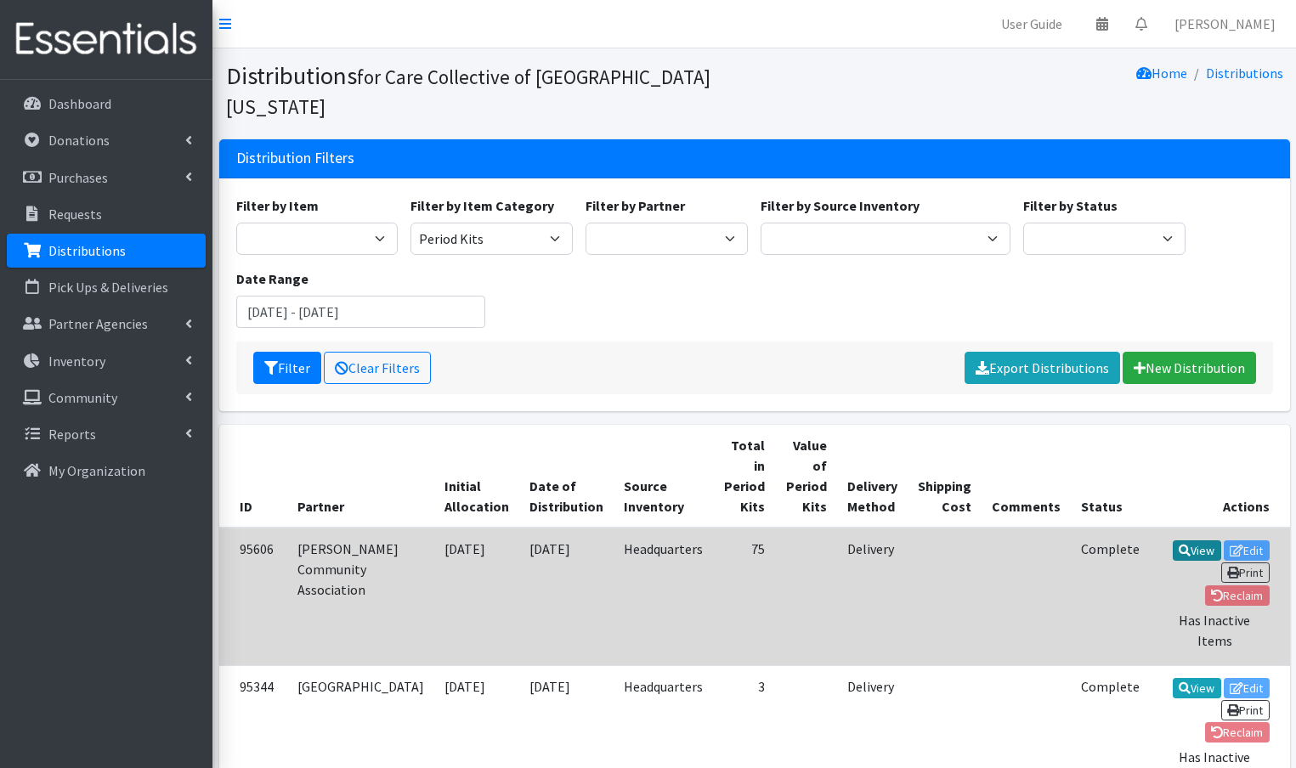
click at [1173, 540] on link "View" at bounding box center [1197, 550] width 48 height 20
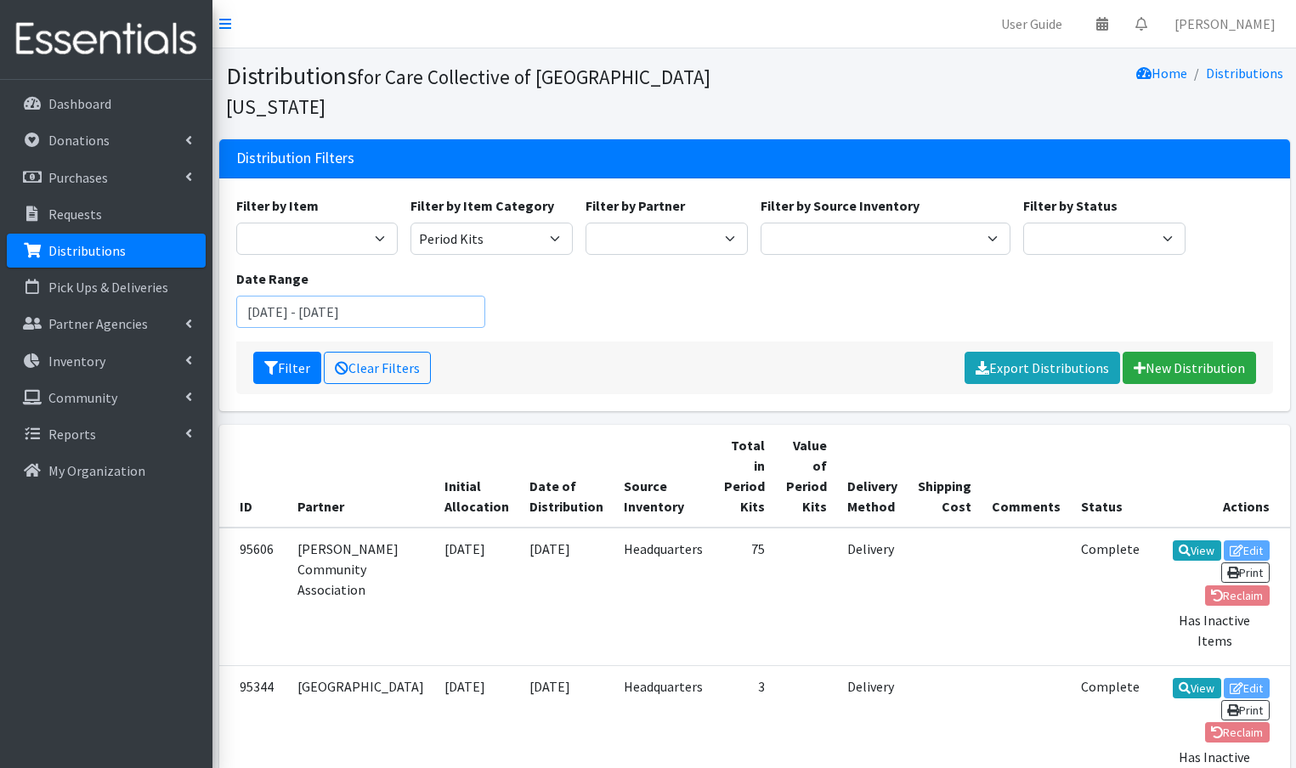
click at [419, 296] on input "July 1, 2025 - August 31, 2025" at bounding box center [361, 312] width 250 height 32
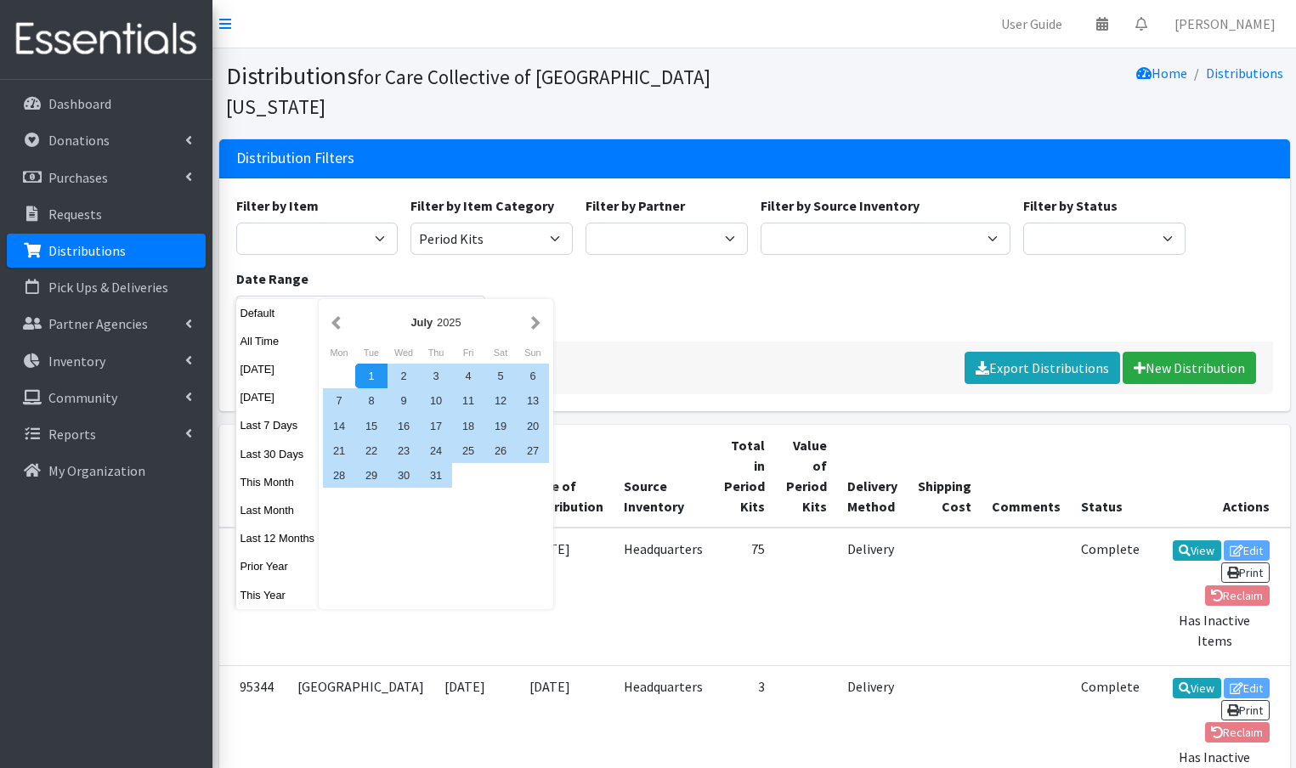
click at [360, 375] on div "1" at bounding box center [371, 376] width 32 height 25
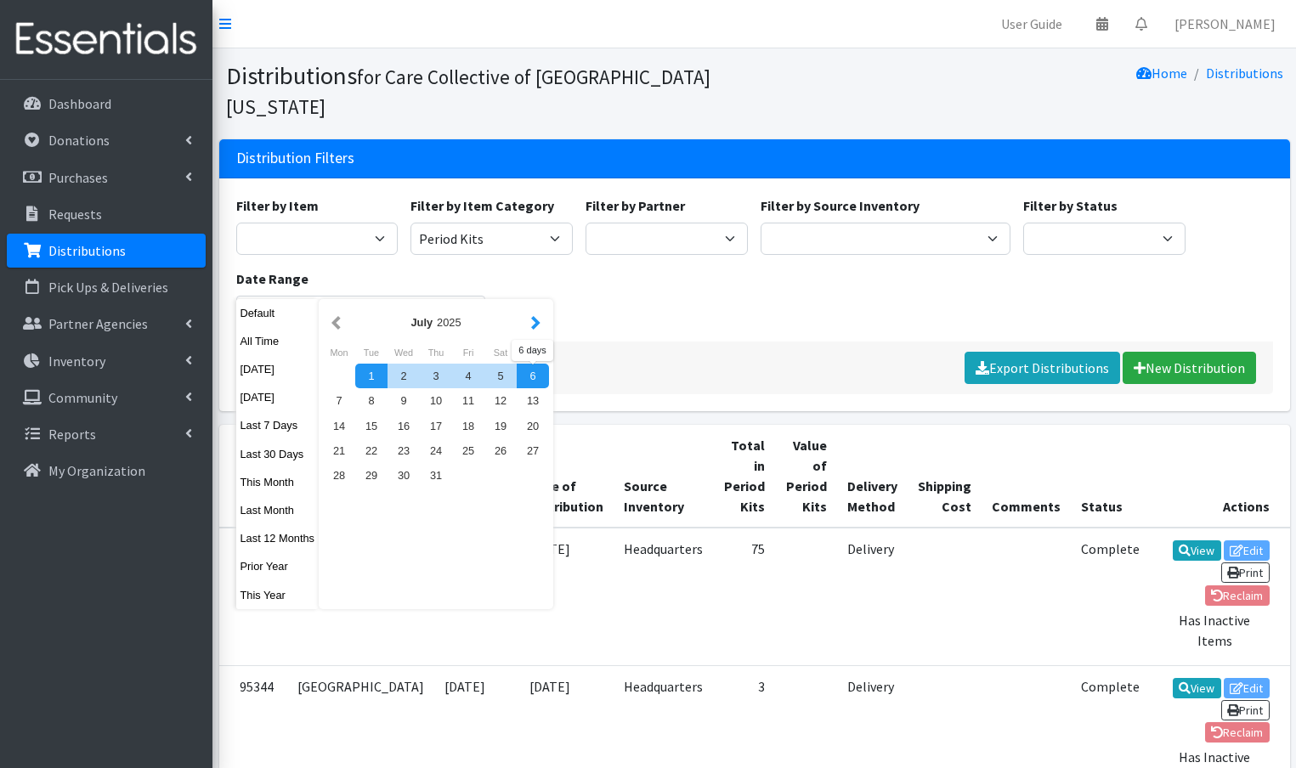
click at [537, 323] on button "button" at bounding box center [536, 322] width 18 height 21
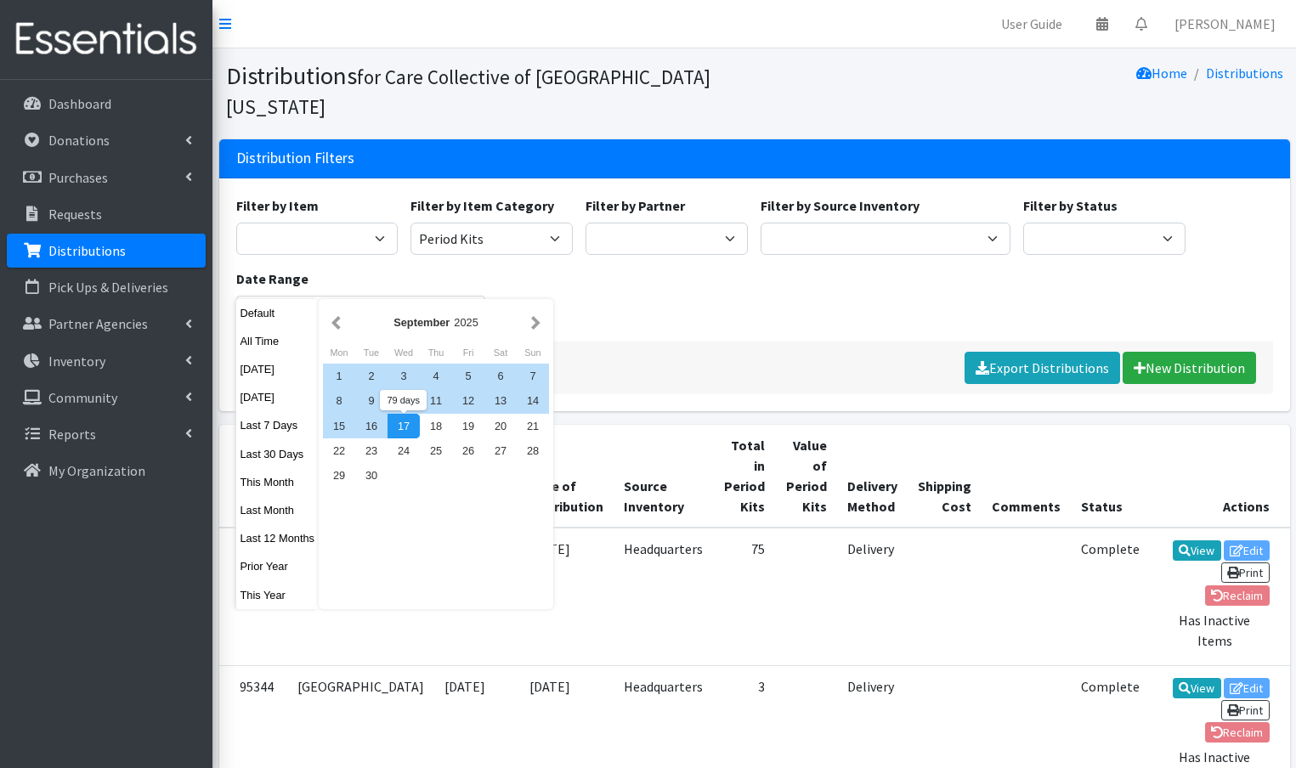
click at [410, 425] on div "17" at bounding box center [403, 426] width 32 height 25
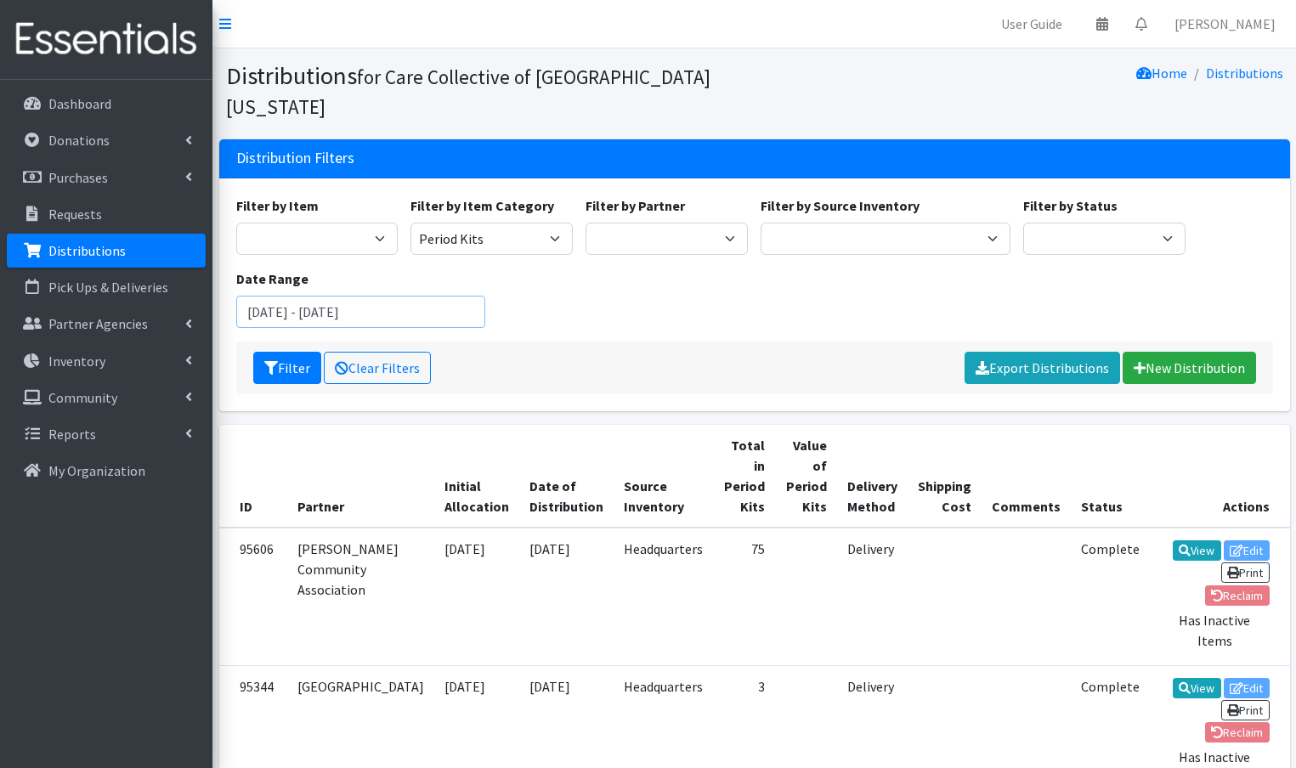
click at [269, 296] on input "July 1, 2025 - September 17, 2025" at bounding box center [361, 312] width 250 height 32
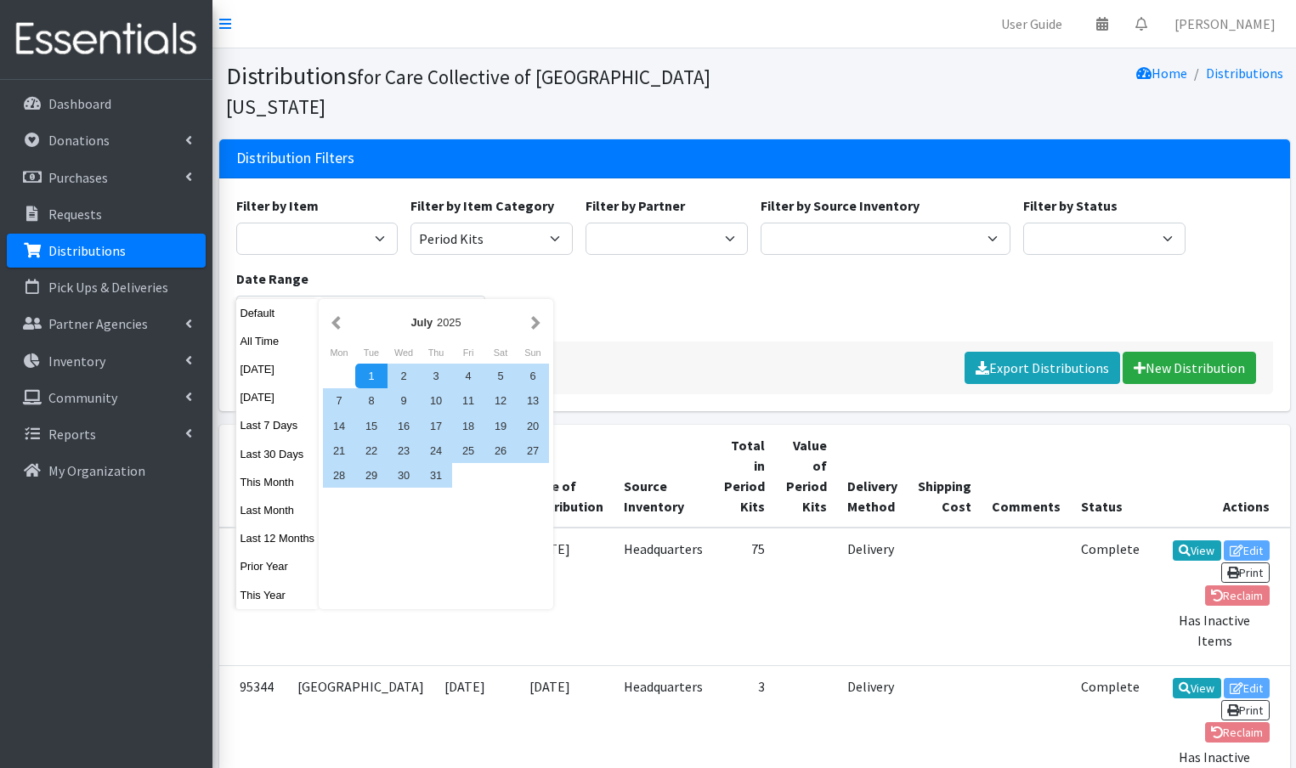
click at [275, 483] on button "This Month" at bounding box center [277, 482] width 83 height 25
type input "[DATE] - [DATE]"
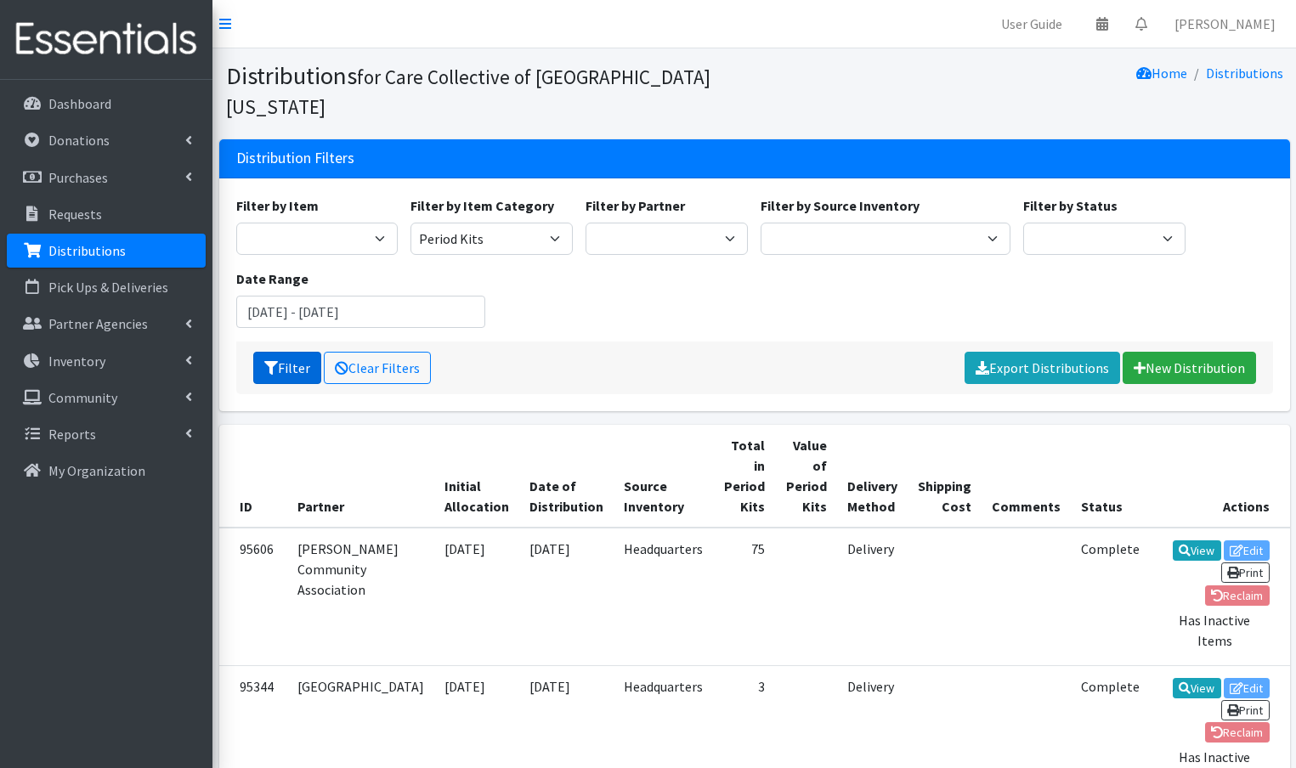
click at [289, 352] on button "Filter" at bounding box center [287, 368] width 68 height 32
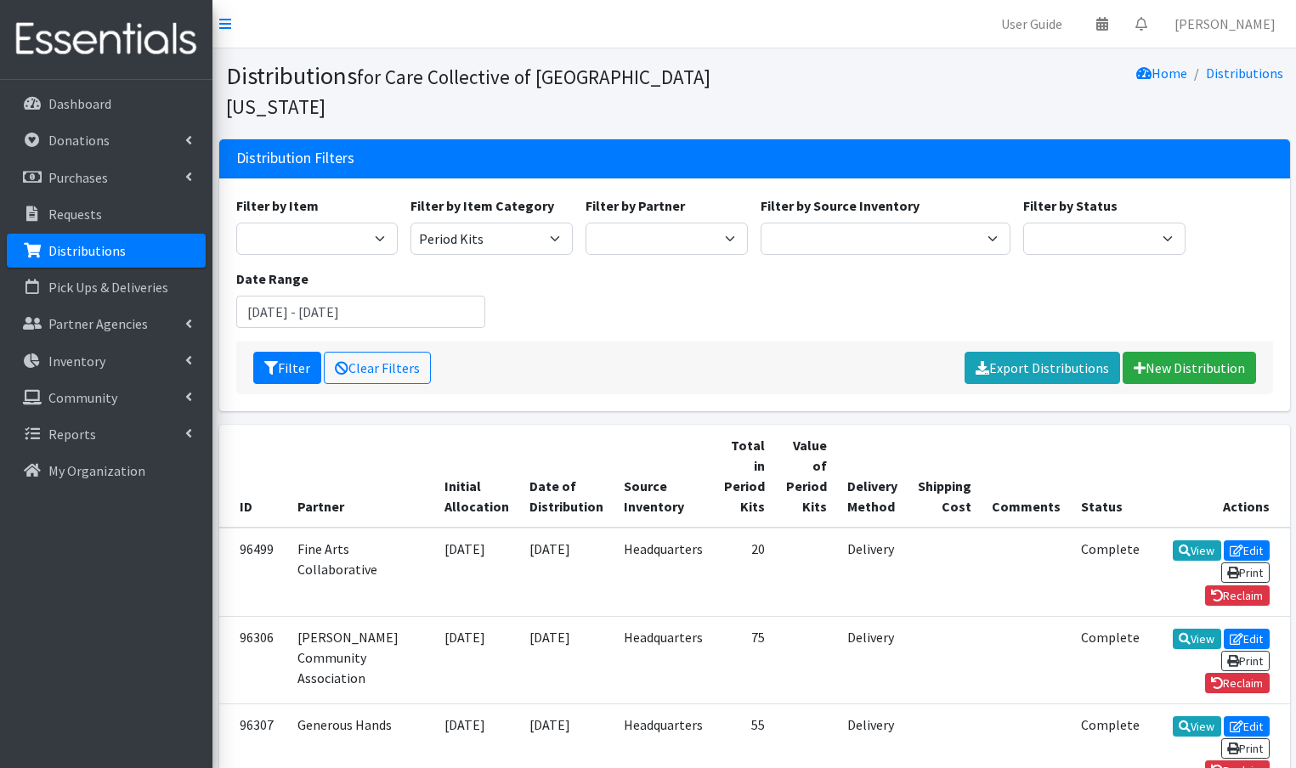
scroll to position [503, 0]
